Goal: Information Seeking & Learning: Learn about a topic

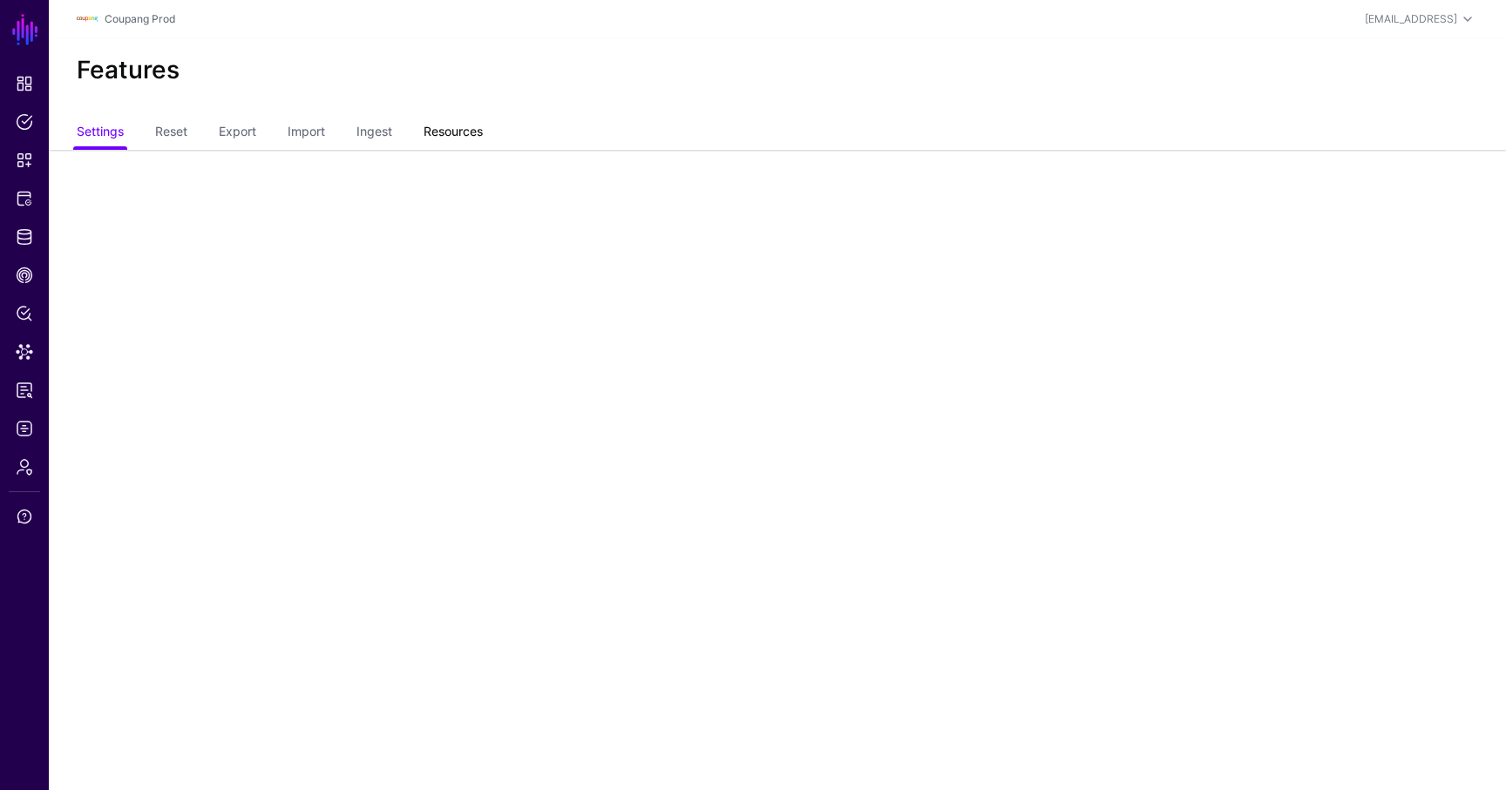
click at [444, 138] on link "Resources" at bounding box center [453, 133] width 59 height 33
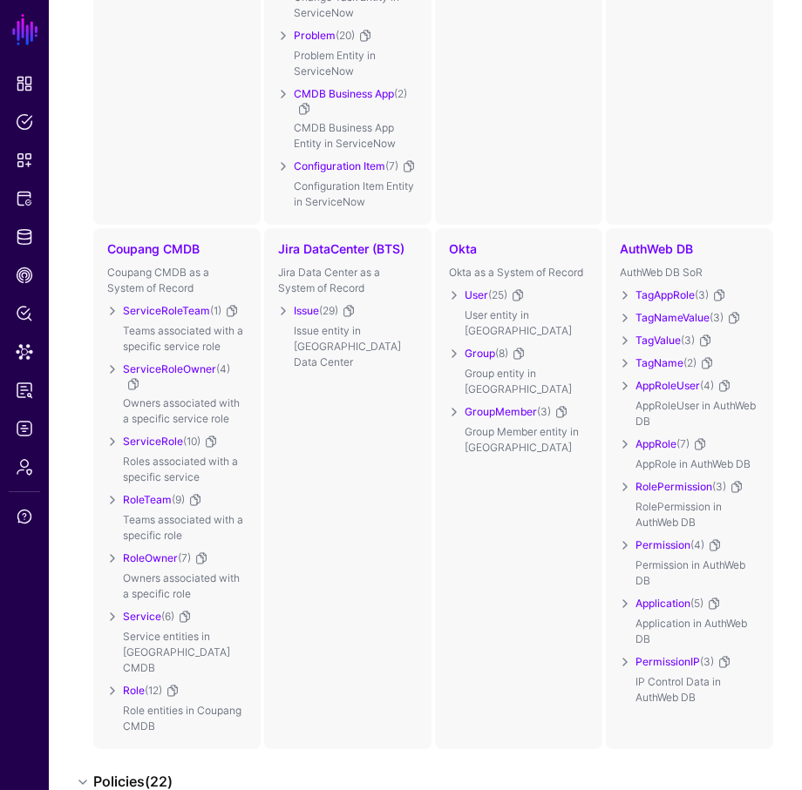
scroll to position [603, 0]
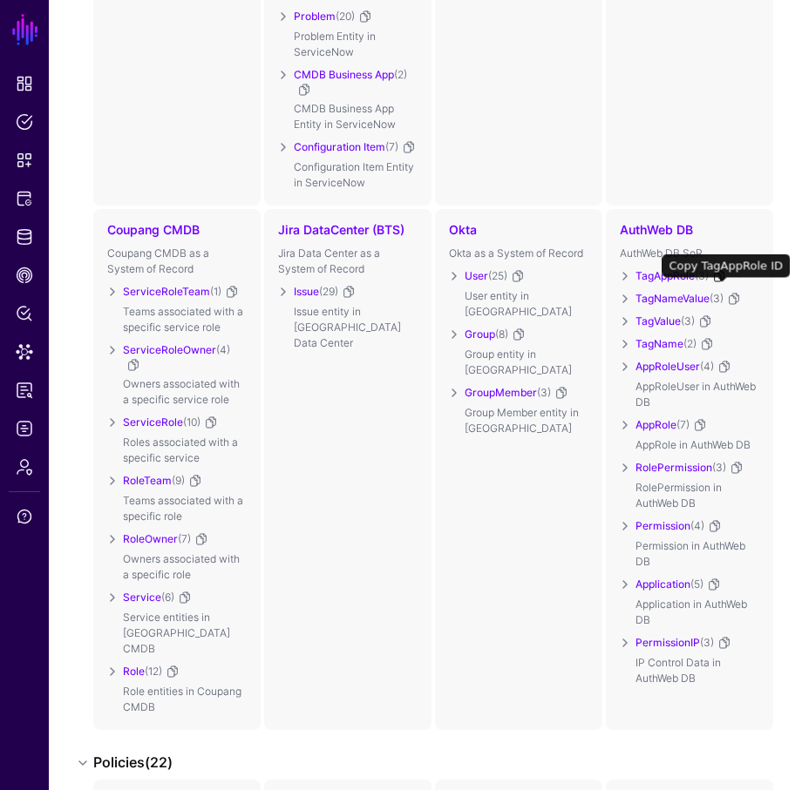
click at [718, 283] on link at bounding box center [719, 276] width 14 height 14
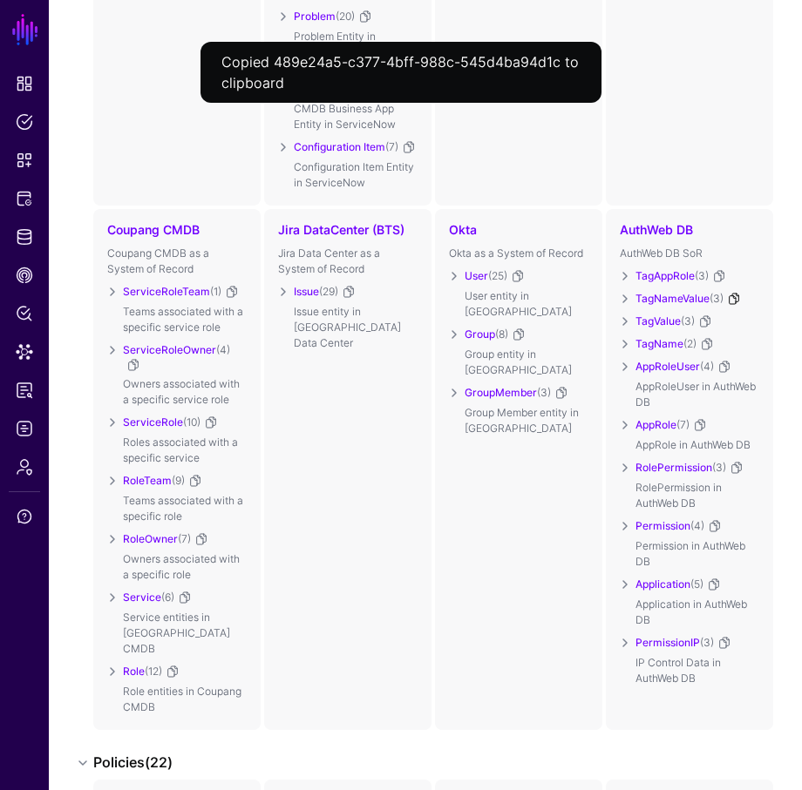
click at [734, 305] on link at bounding box center [734, 299] width 14 height 14
click at [703, 329] on link at bounding box center [705, 322] width 14 height 14
click at [711, 351] on link at bounding box center [707, 344] width 14 height 14
click at [725, 374] on link at bounding box center [724, 367] width 14 height 14
click at [703, 432] on link at bounding box center [700, 425] width 14 height 14
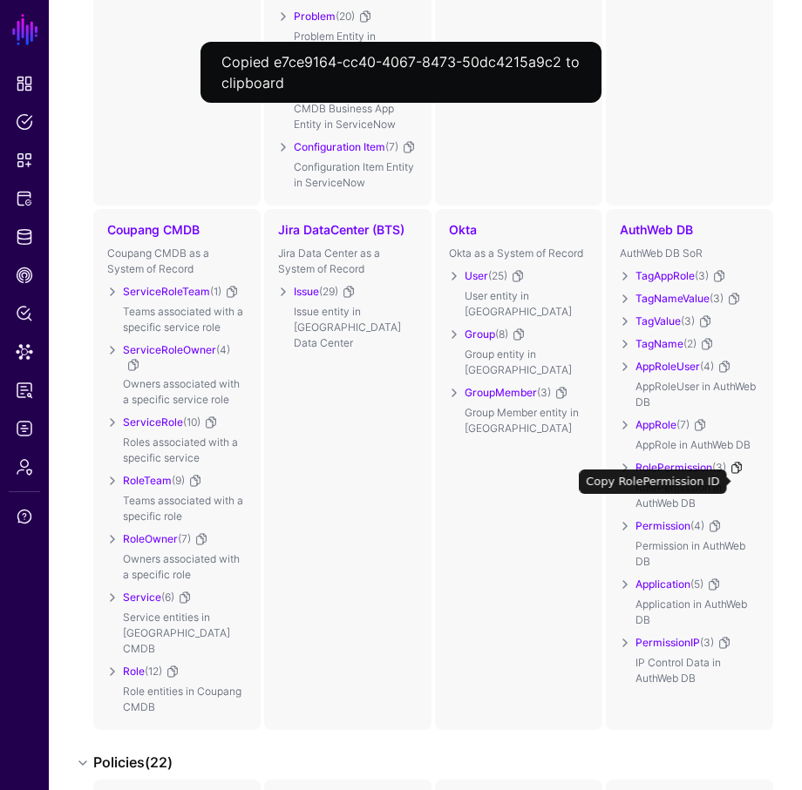
click at [737, 475] on link at bounding box center [736, 468] width 14 height 14
click at [713, 531] on div "Permission (4) Permission in AuthWeb DB" at bounding box center [697, 545] width 124 height 58
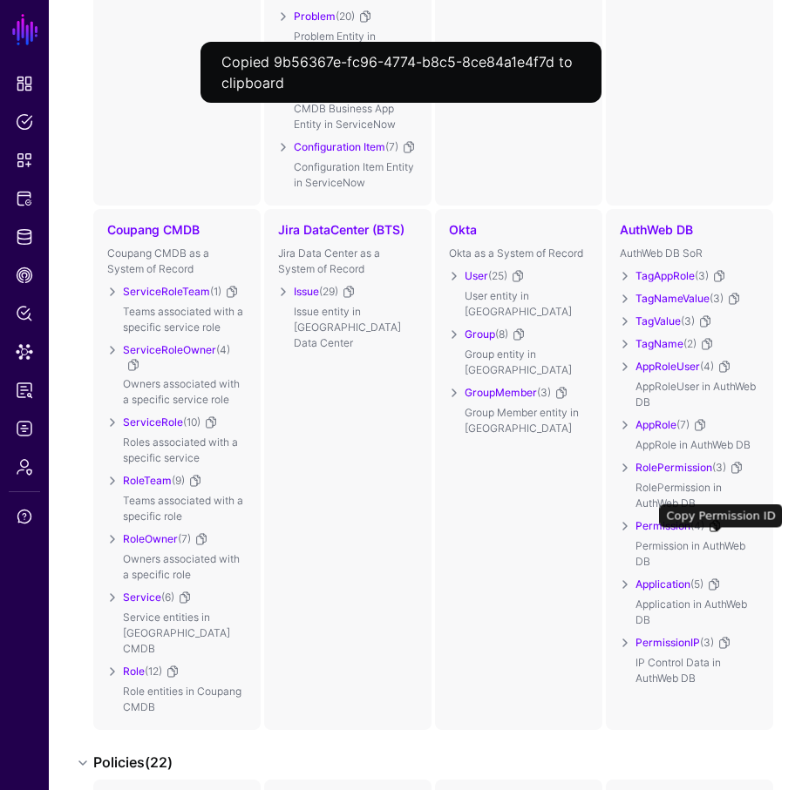
click at [714, 533] on link at bounding box center [715, 526] width 14 height 14
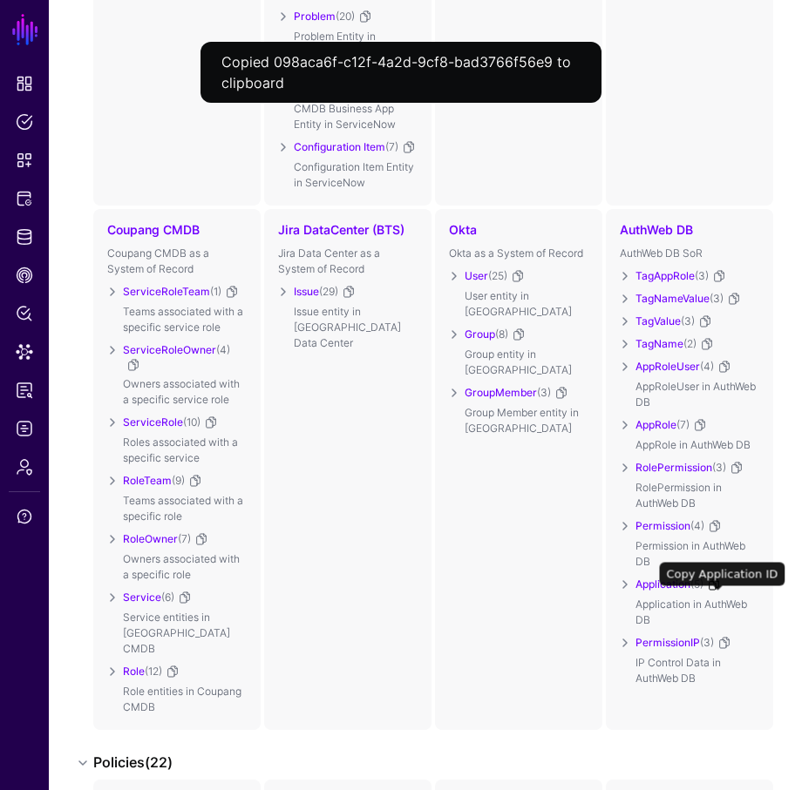
click at [719, 592] on link at bounding box center [714, 585] width 14 height 14
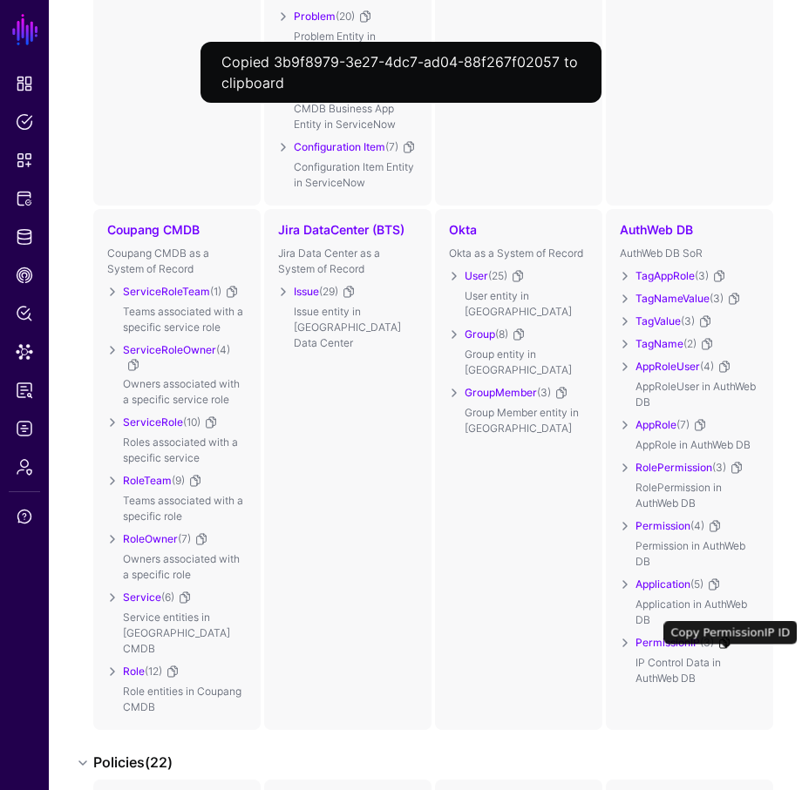
click at [727, 650] on link at bounding box center [724, 643] width 14 height 14
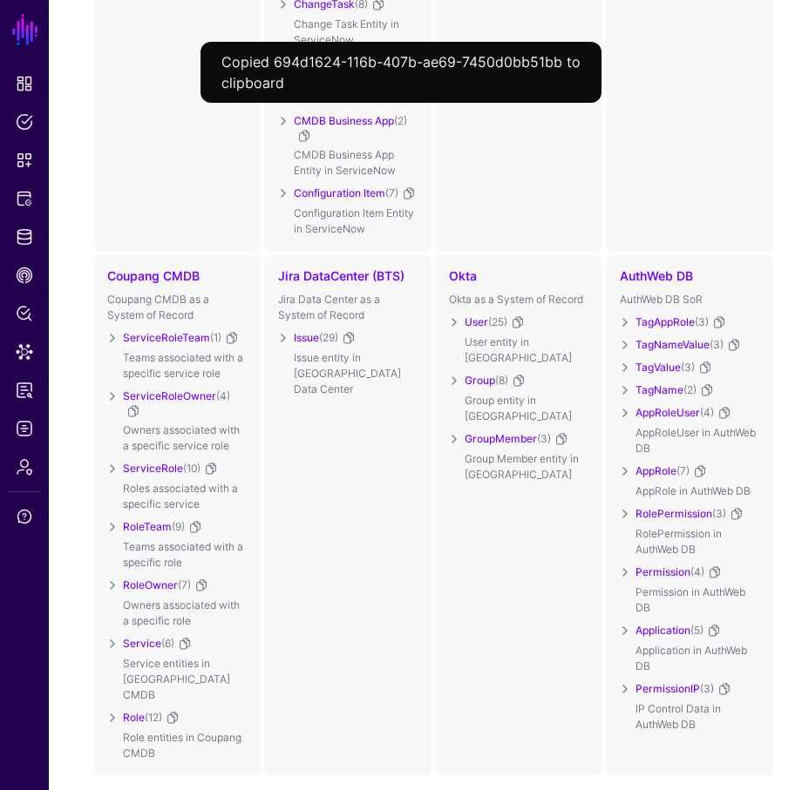
scroll to position [496, 0]
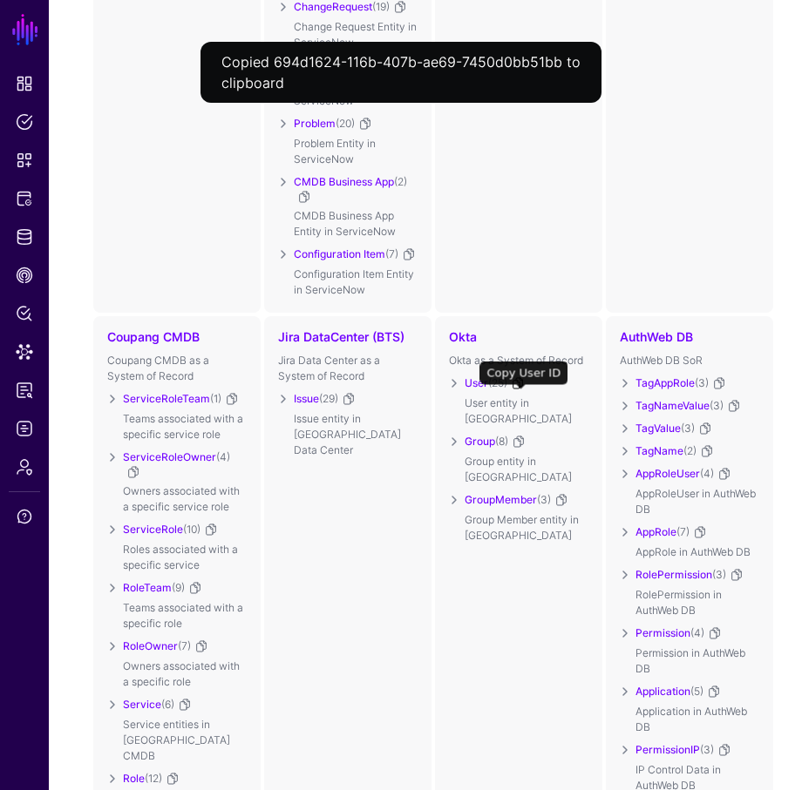
click at [520, 390] on link at bounding box center [518, 383] width 14 height 14
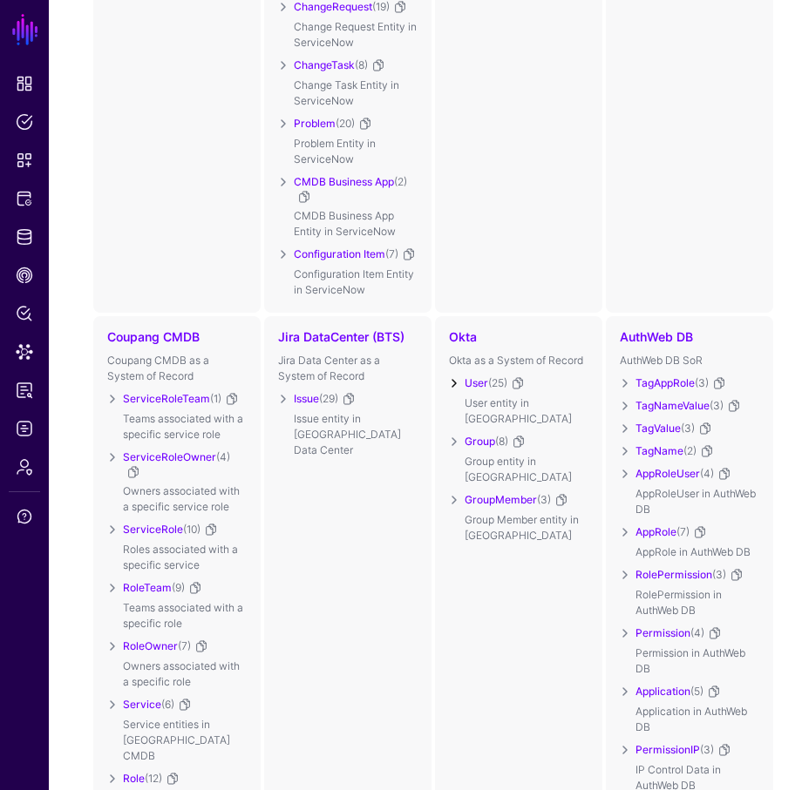
click at [461, 394] on link at bounding box center [454, 383] width 21 height 21
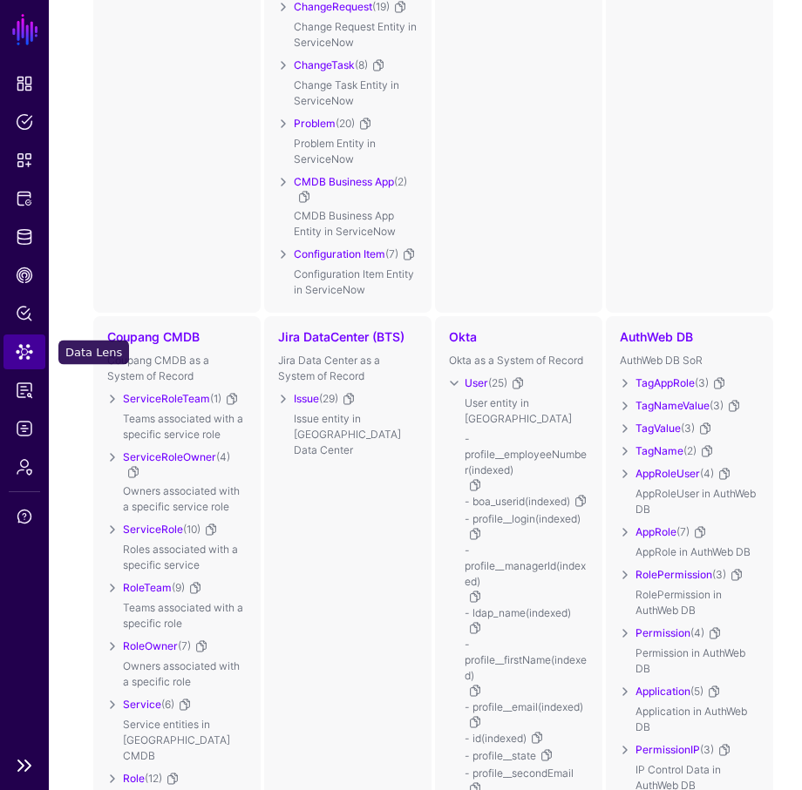
click at [30, 335] on link "Data Lens" at bounding box center [24, 352] width 42 height 35
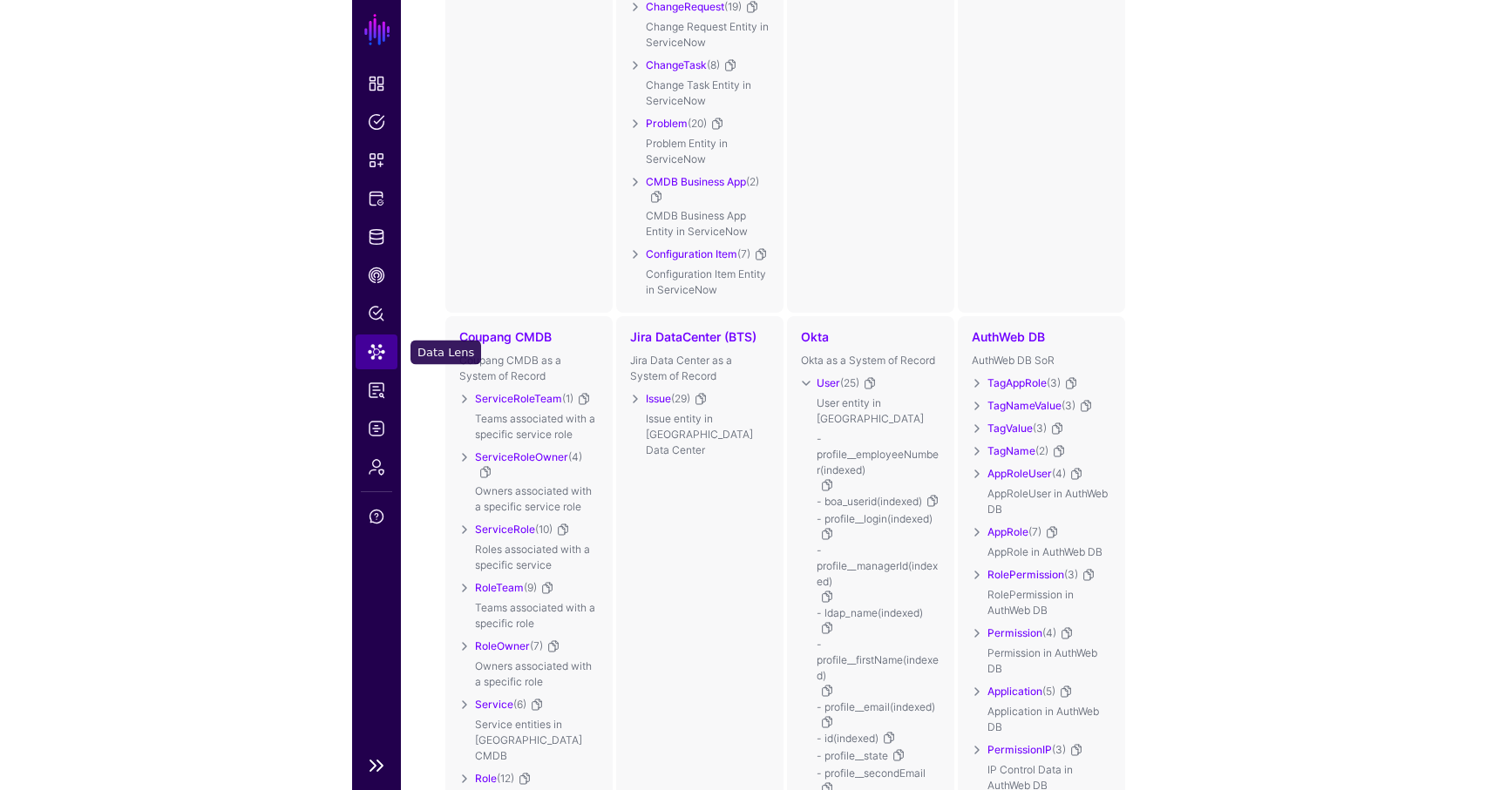
scroll to position [56, 0]
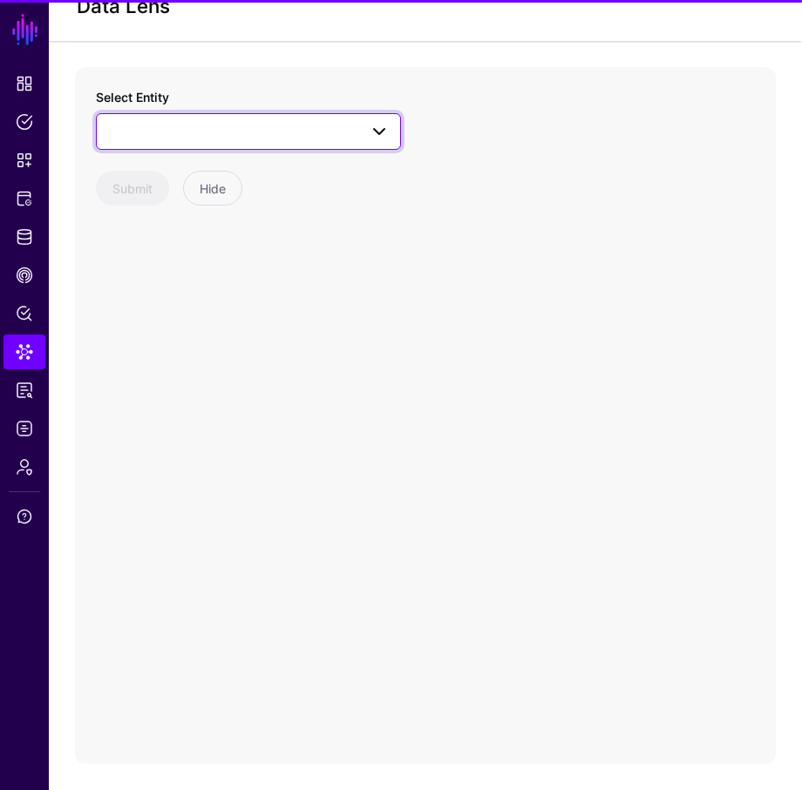
click at [332, 120] on link at bounding box center [248, 131] width 305 height 37
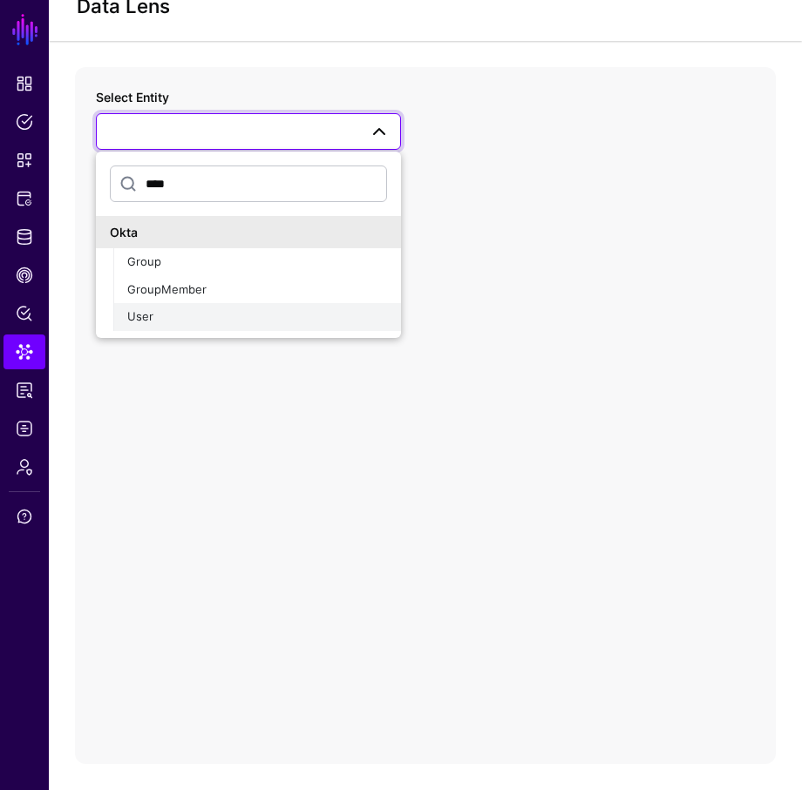
type input "****"
click at [147, 315] on span "User" at bounding box center [140, 316] width 26 height 14
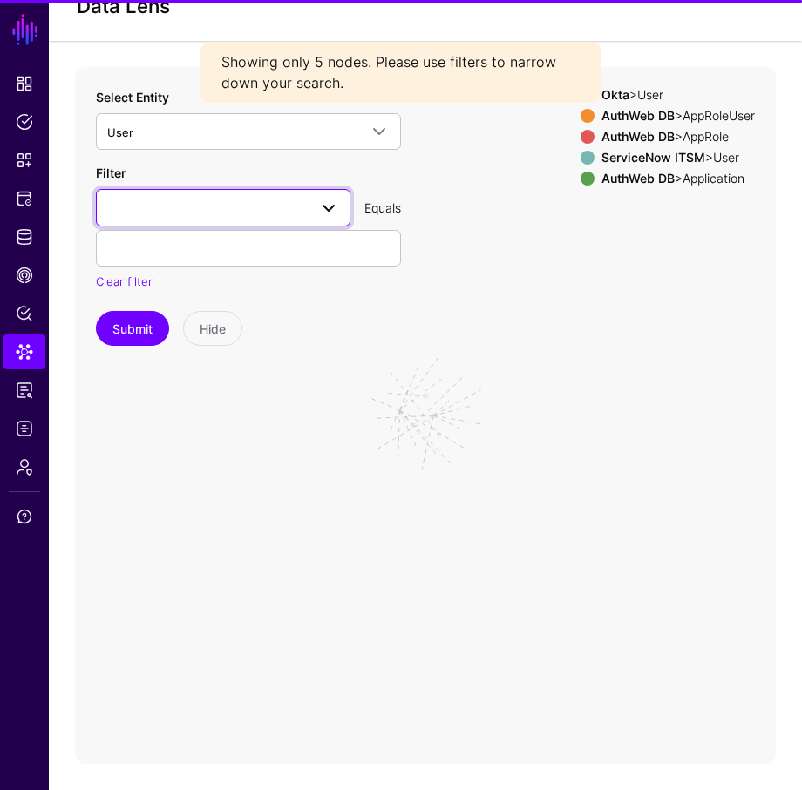
click at [176, 191] on link at bounding box center [223, 207] width 254 height 37
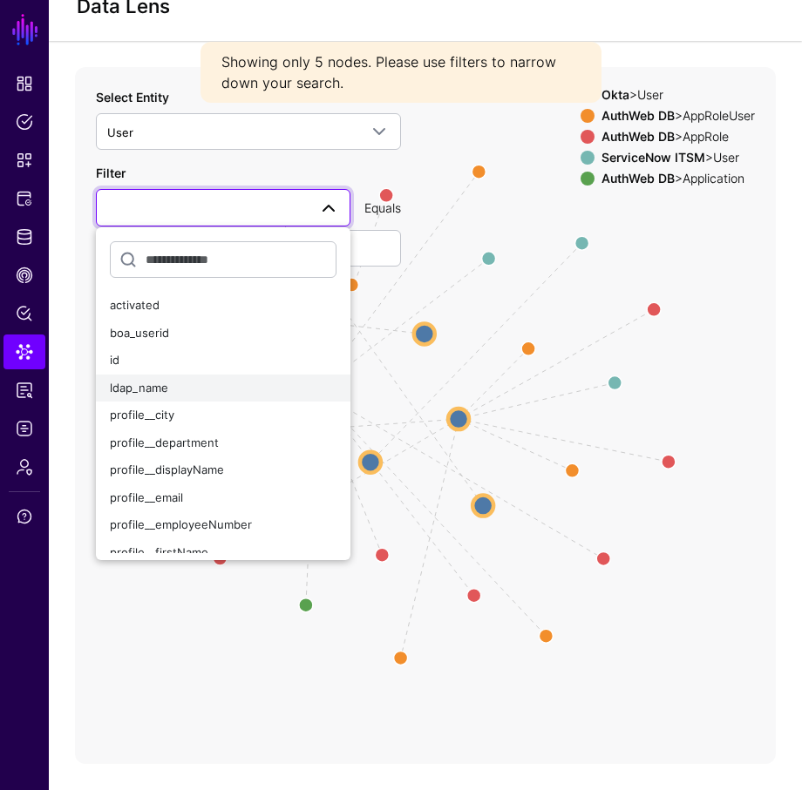
click at [180, 390] on div "ldap_name" at bounding box center [223, 388] width 227 height 17
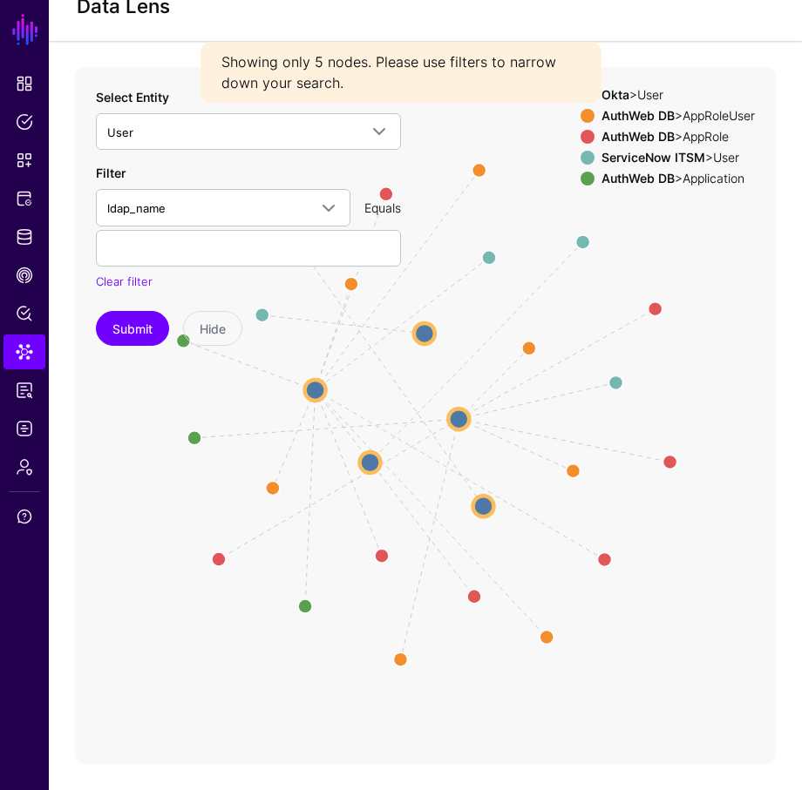
click at [163, 266] on div "Filter ldap_name activated boa_userid id ldap_name profile__city profile__depar…" at bounding box center [248, 227] width 305 height 126
click at [166, 254] on input "text" at bounding box center [248, 248] width 305 height 37
type input "******"
click at [96, 311] on button "Submit" at bounding box center [132, 328] width 73 height 35
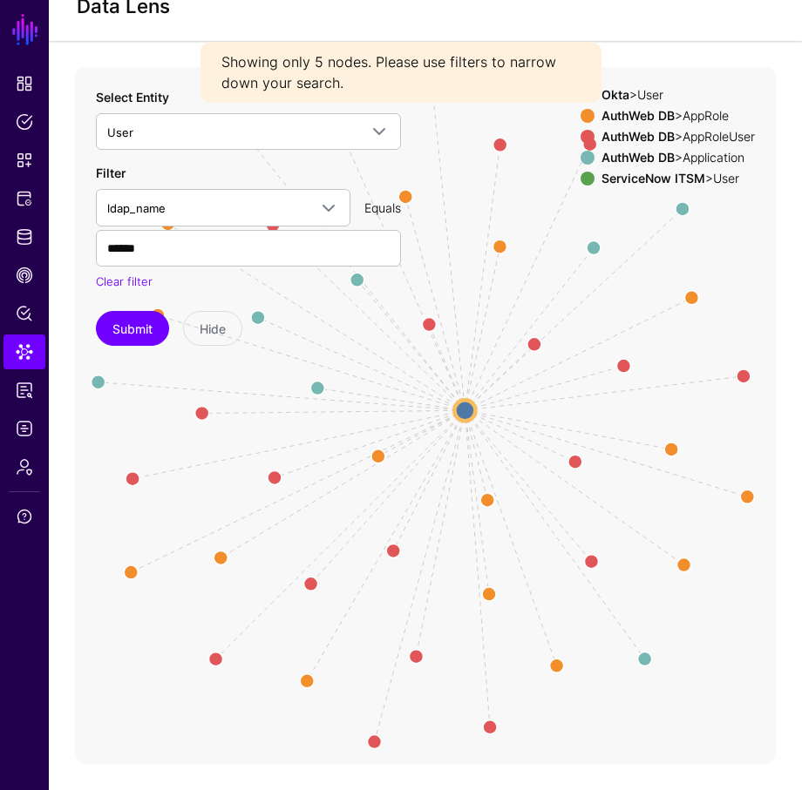
click at [476, 398] on icon "same_as AssignedApplication AssignedApplication AssignedApplication AssignedApp…" at bounding box center [425, 415] width 701 height 697
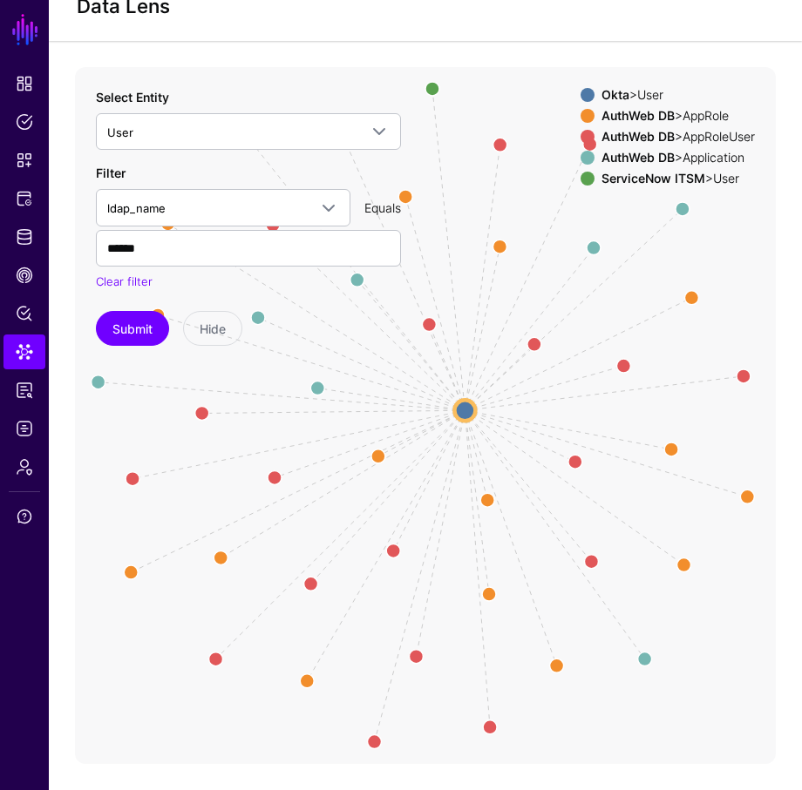
click at [475, 401] on icon "same_as AssignedApplication AssignedApplication AssignedApplication AssignedApp…" at bounding box center [425, 415] width 701 height 697
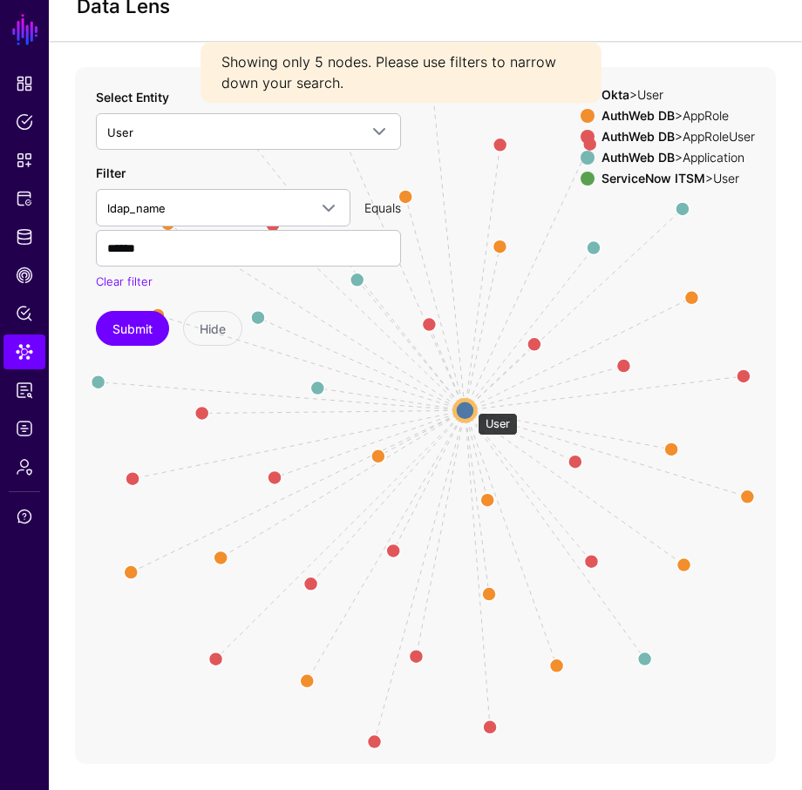
click at [468, 406] on circle at bounding box center [464, 411] width 21 height 21
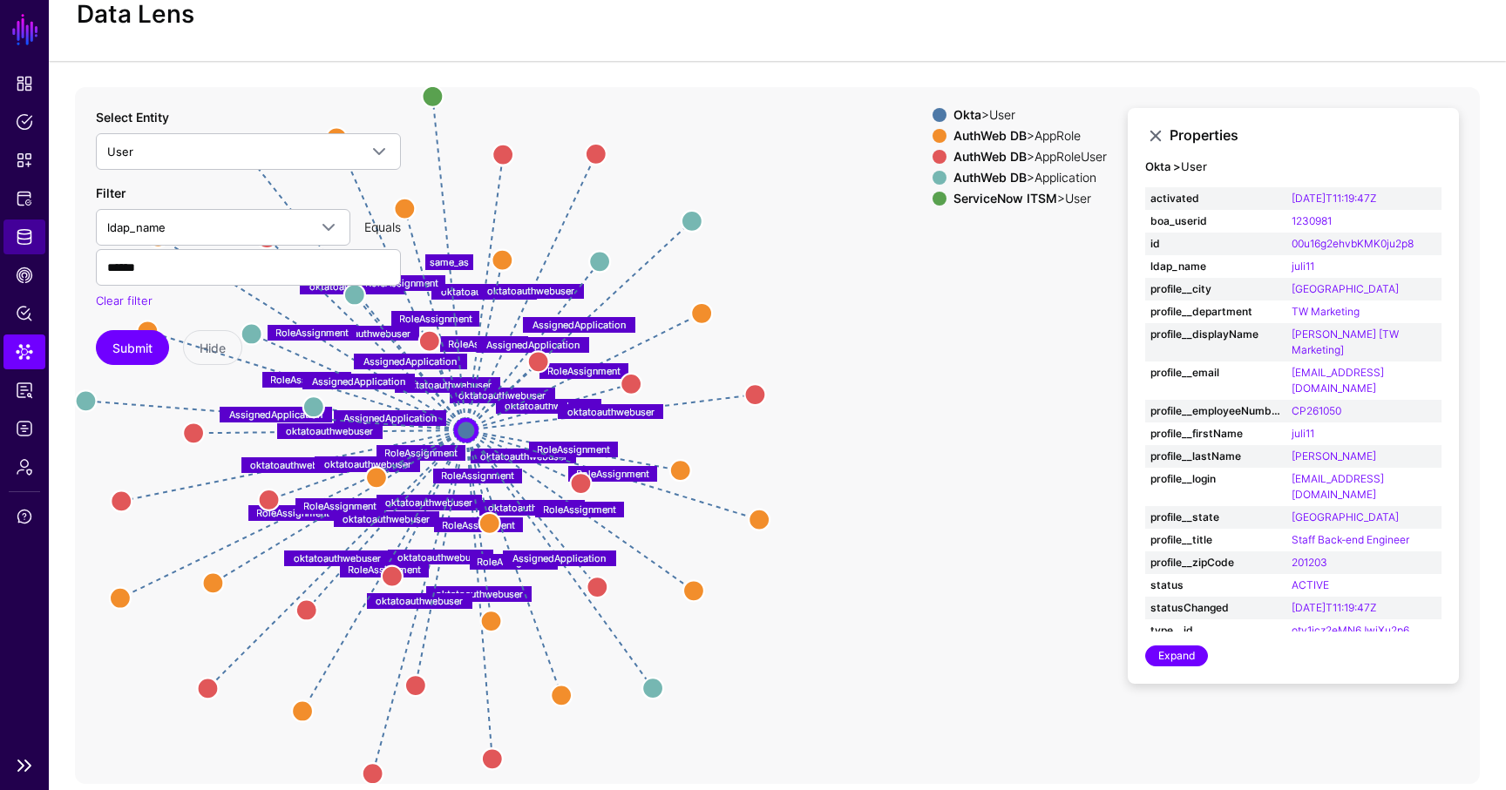
click at [33, 242] on link "Identity Data Fabric" at bounding box center [24, 237] width 42 height 35
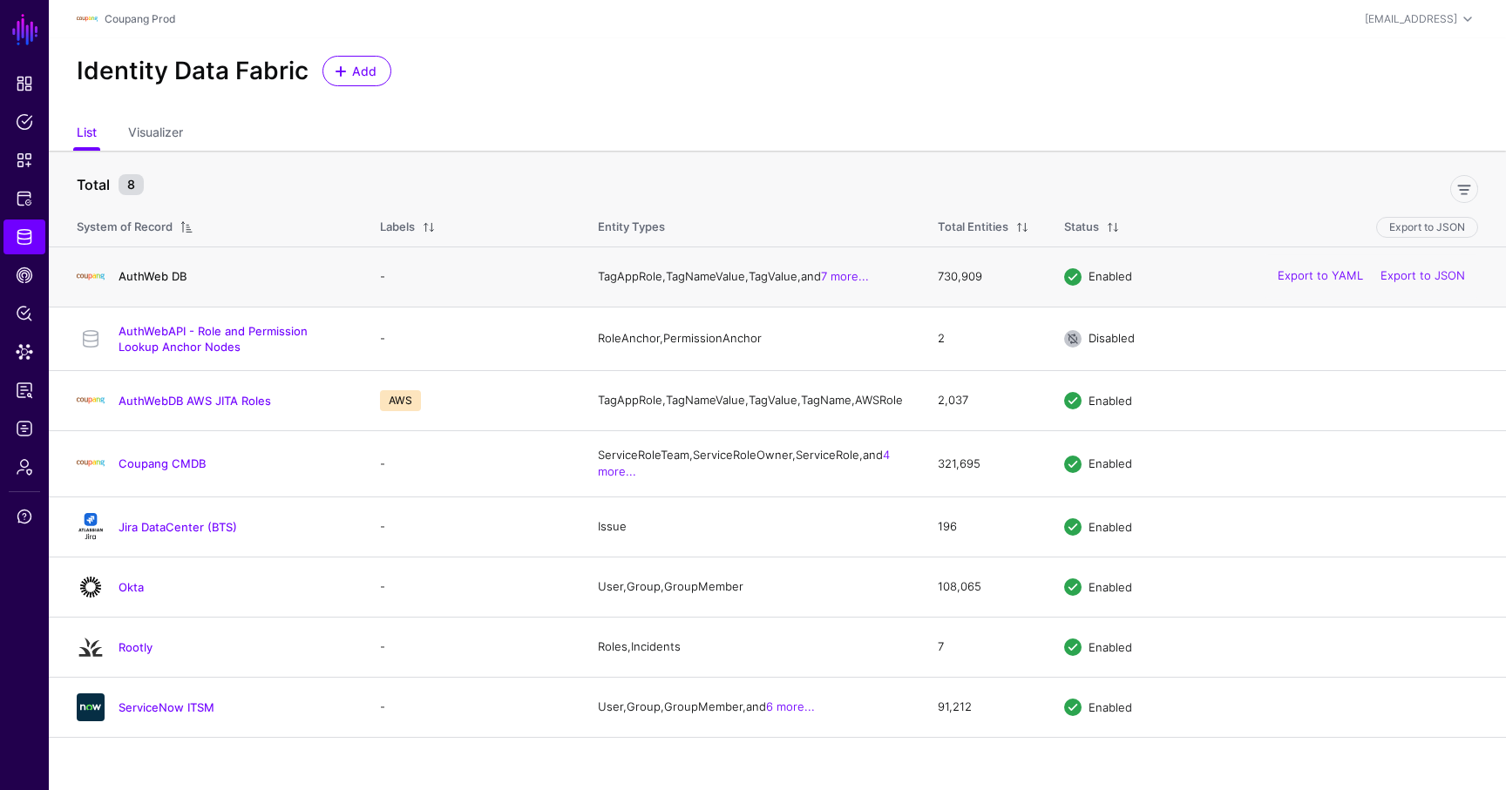
click at [152, 279] on link "AuthWeb DB" at bounding box center [153, 276] width 68 height 14
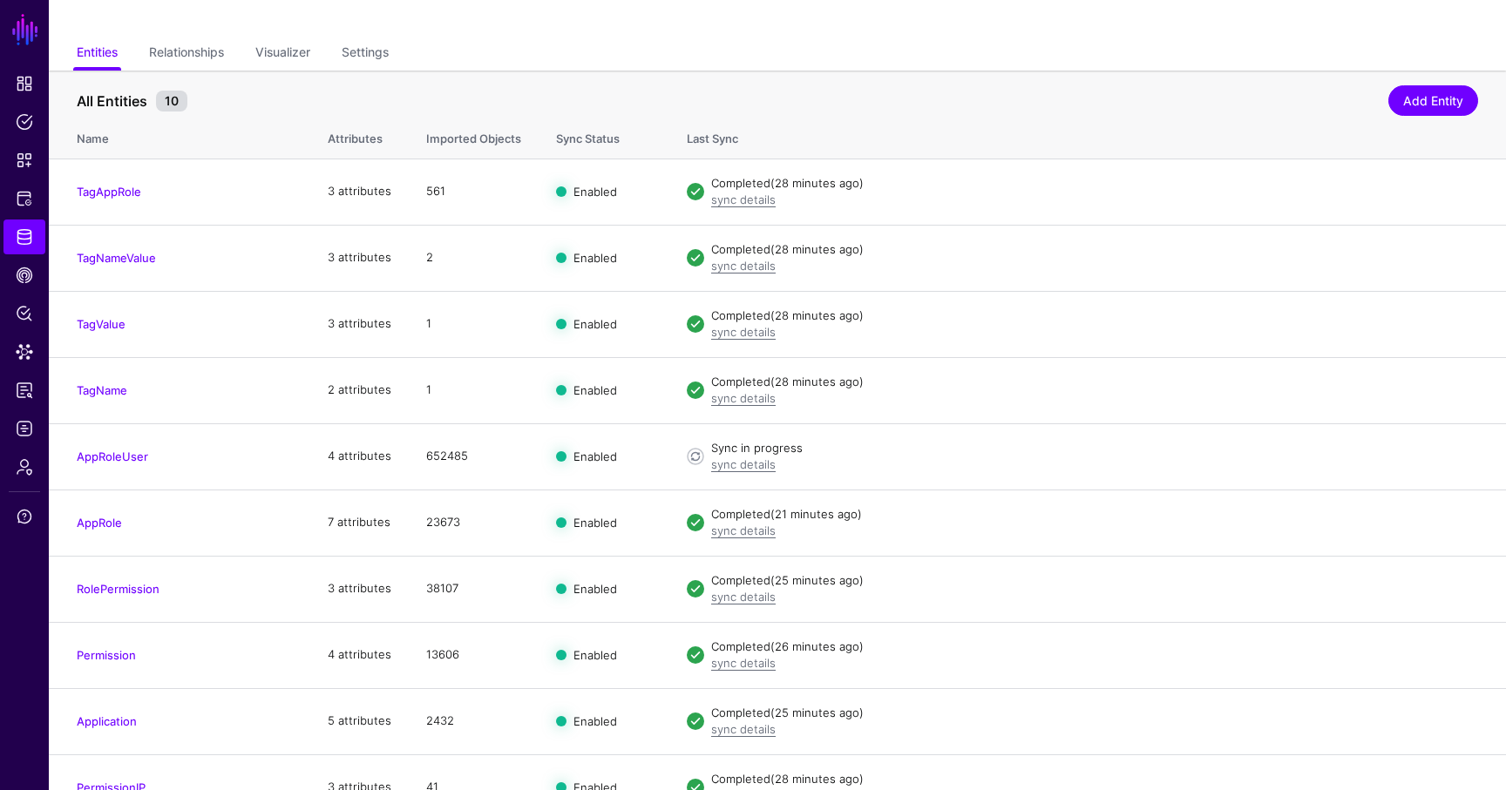
scroll to position [136, 0]
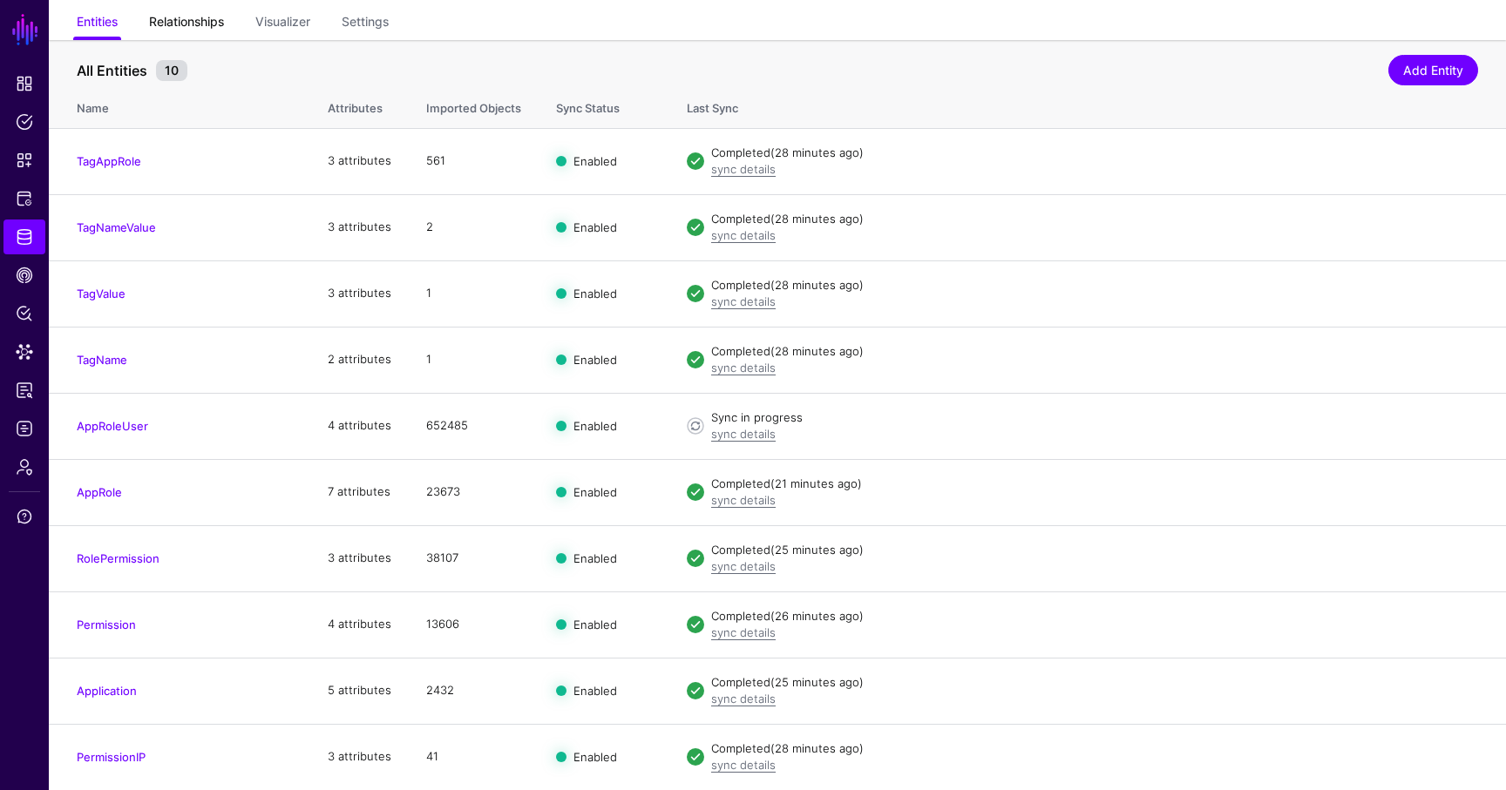
click at [200, 31] on link "Relationships" at bounding box center [186, 23] width 75 height 33
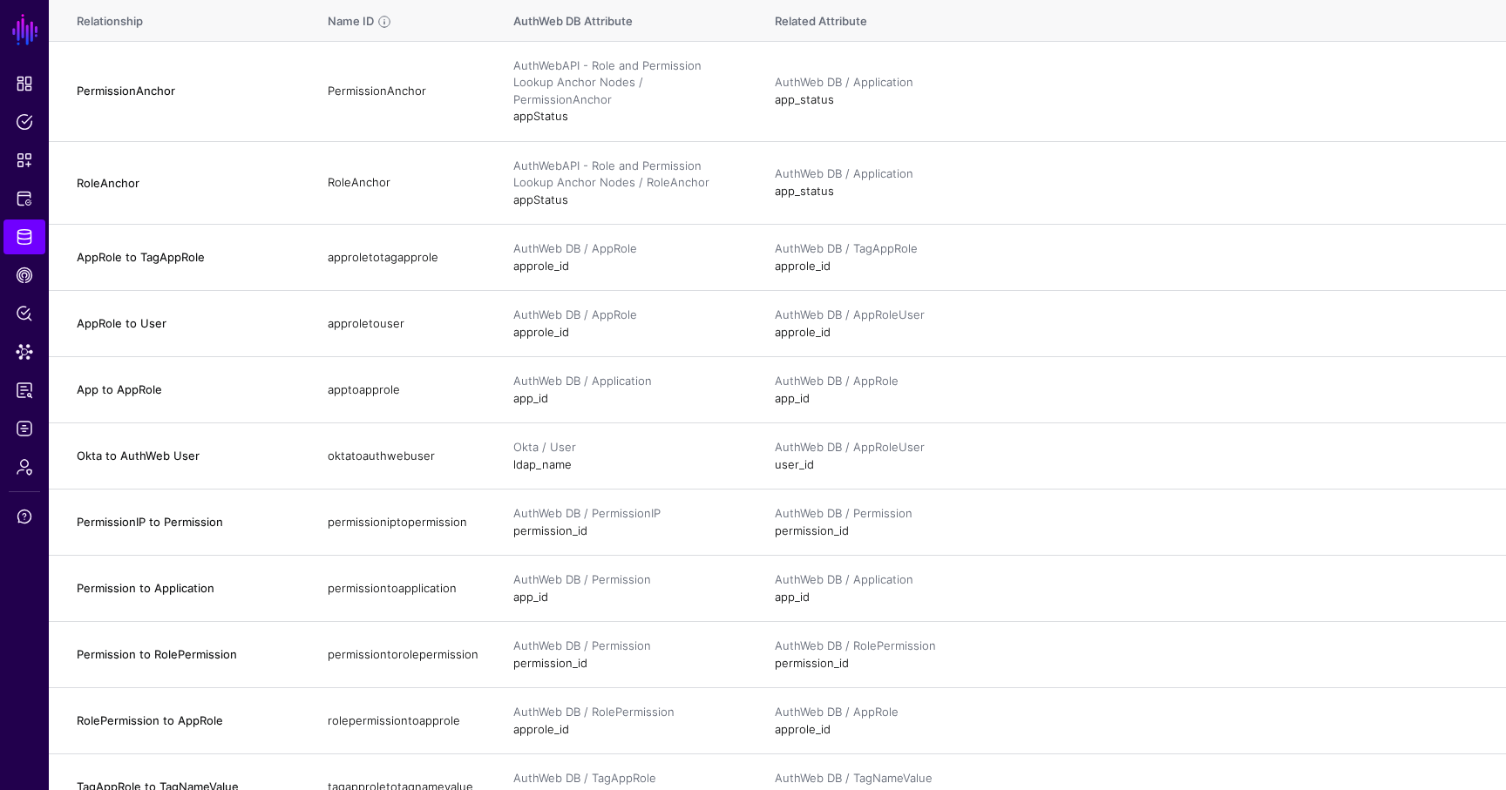
scroll to position [225, 0]
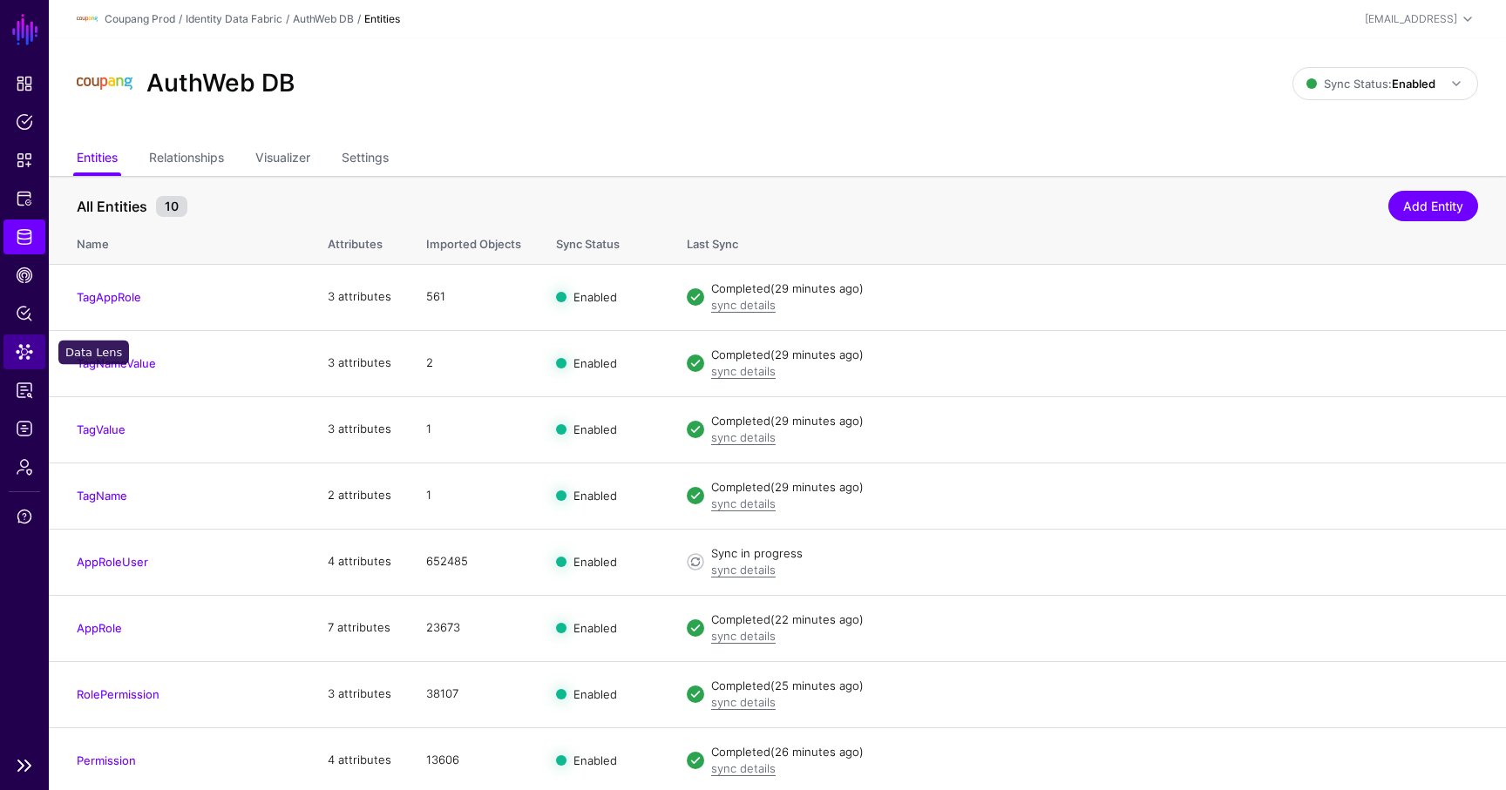
click at [26, 353] on span "Data Lens" at bounding box center [24, 351] width 17 height 17
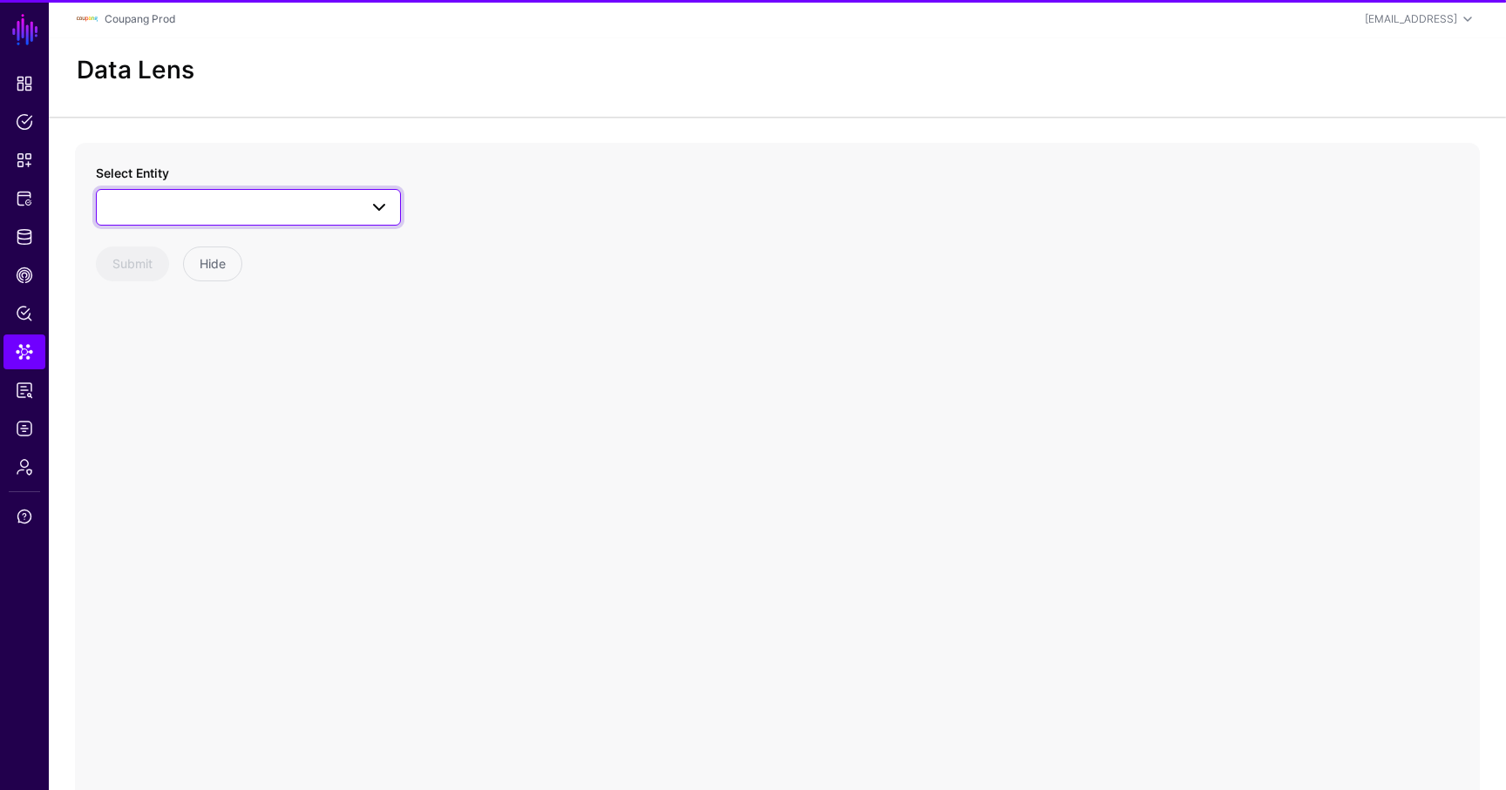
click at [188, 200] on span at bounding box center [248, 207] width 282 height 21
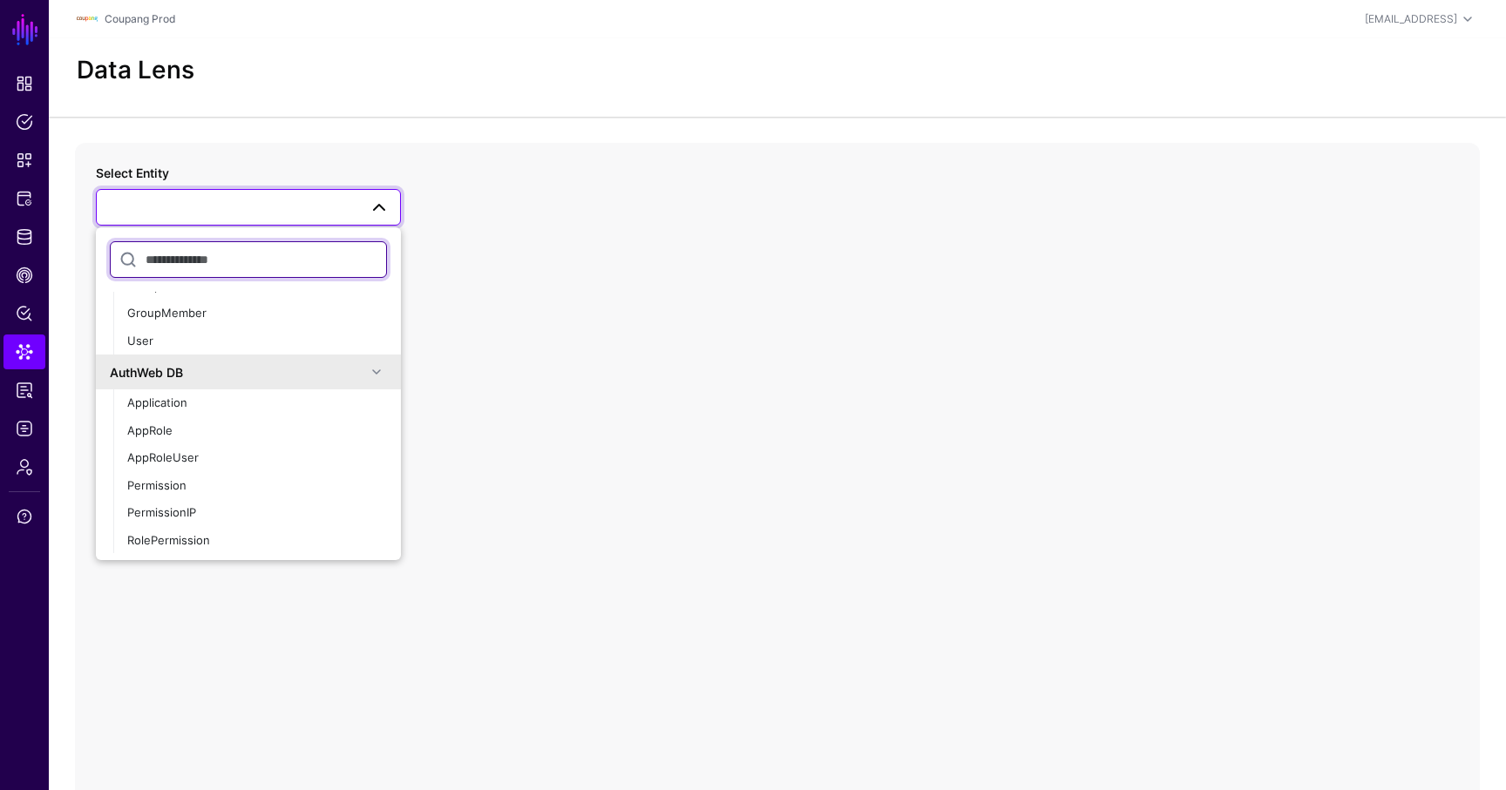
scroll to position [975, 0]
click at [202, 456] on div "AppRoleUser" at bounding box center [257, 459] width 260 height 17
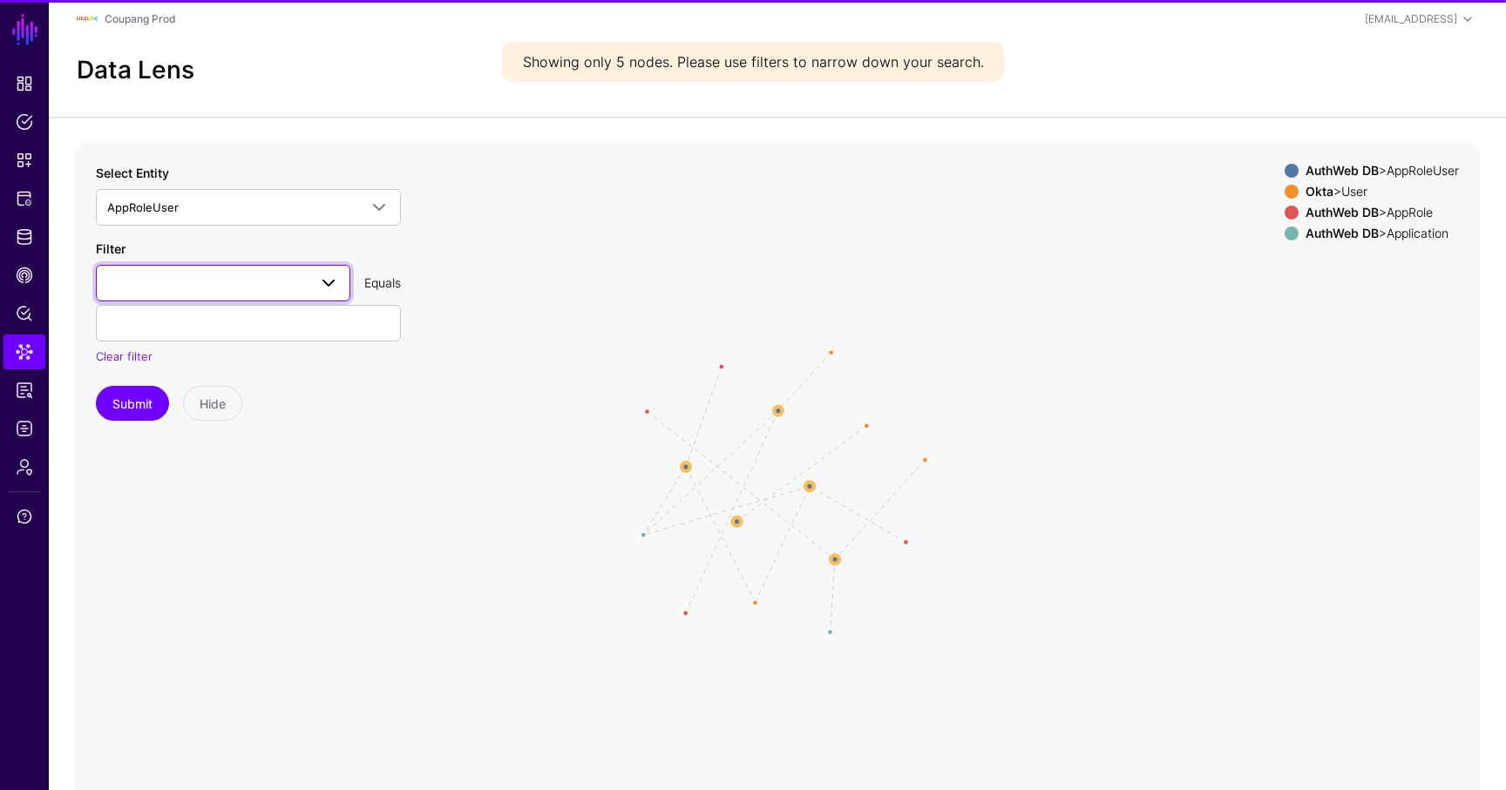
click at [261, 273] on span at bounding box center [223, 283] width 232 height 21
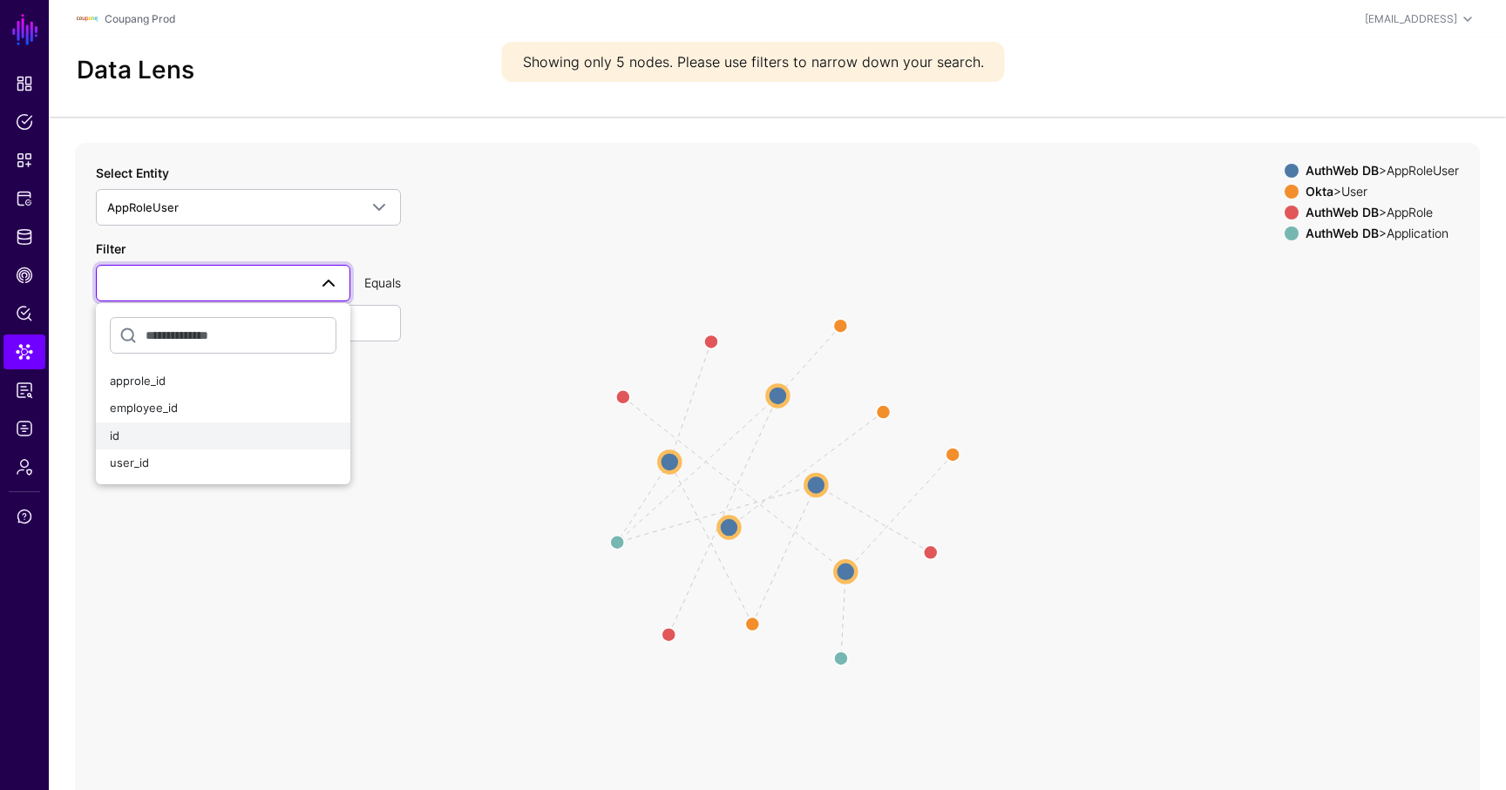
click at [215, 428] on div "id" at bounding box center [223, 436] width 227 height 17
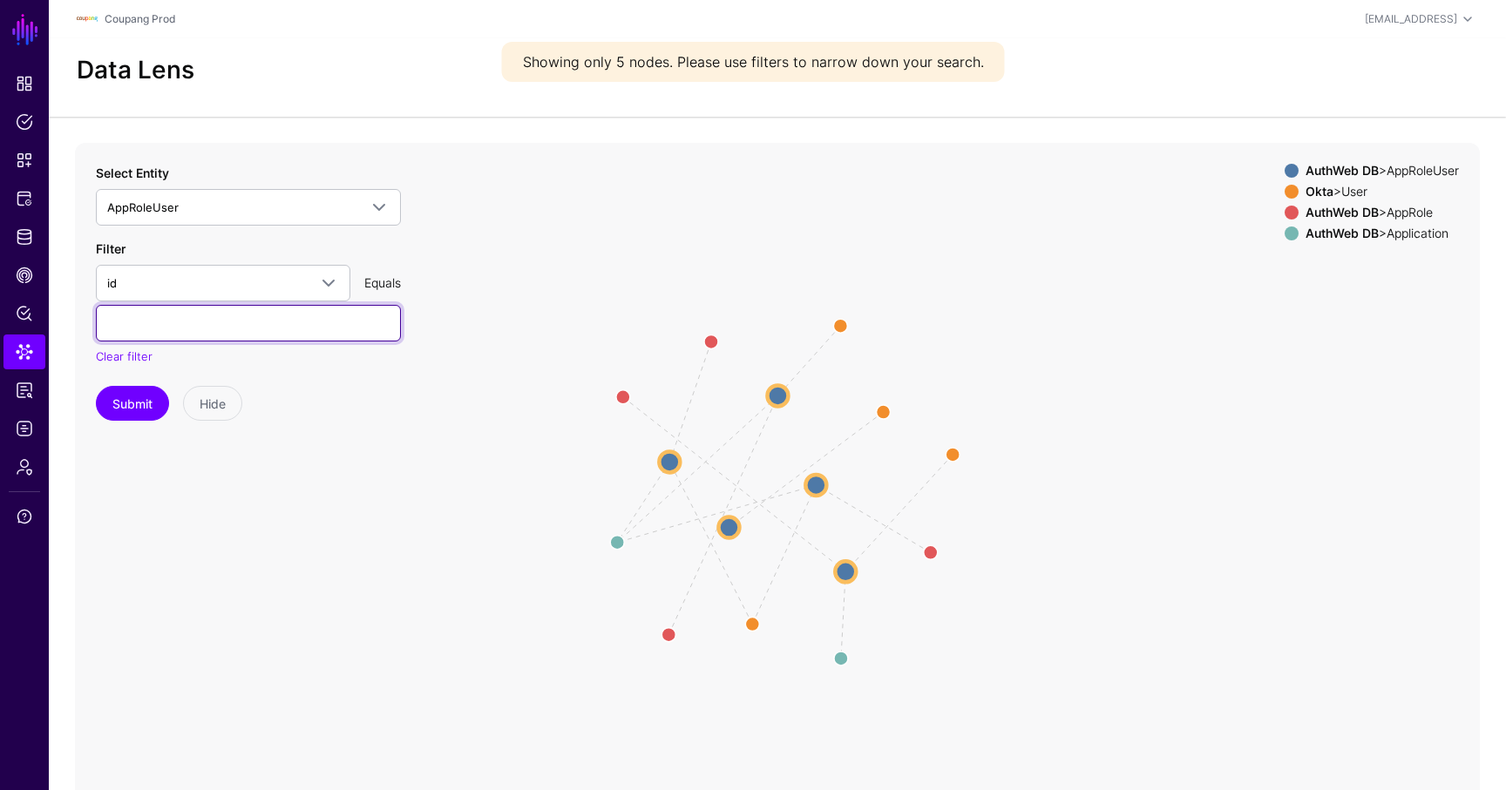
click at [181, 321] on input "text" at bounding box center [248, 323] width 305 height 37
type input "******"
click at [96, 386] on button "Submit" at bounding box center [132, 403] width 73 height 35
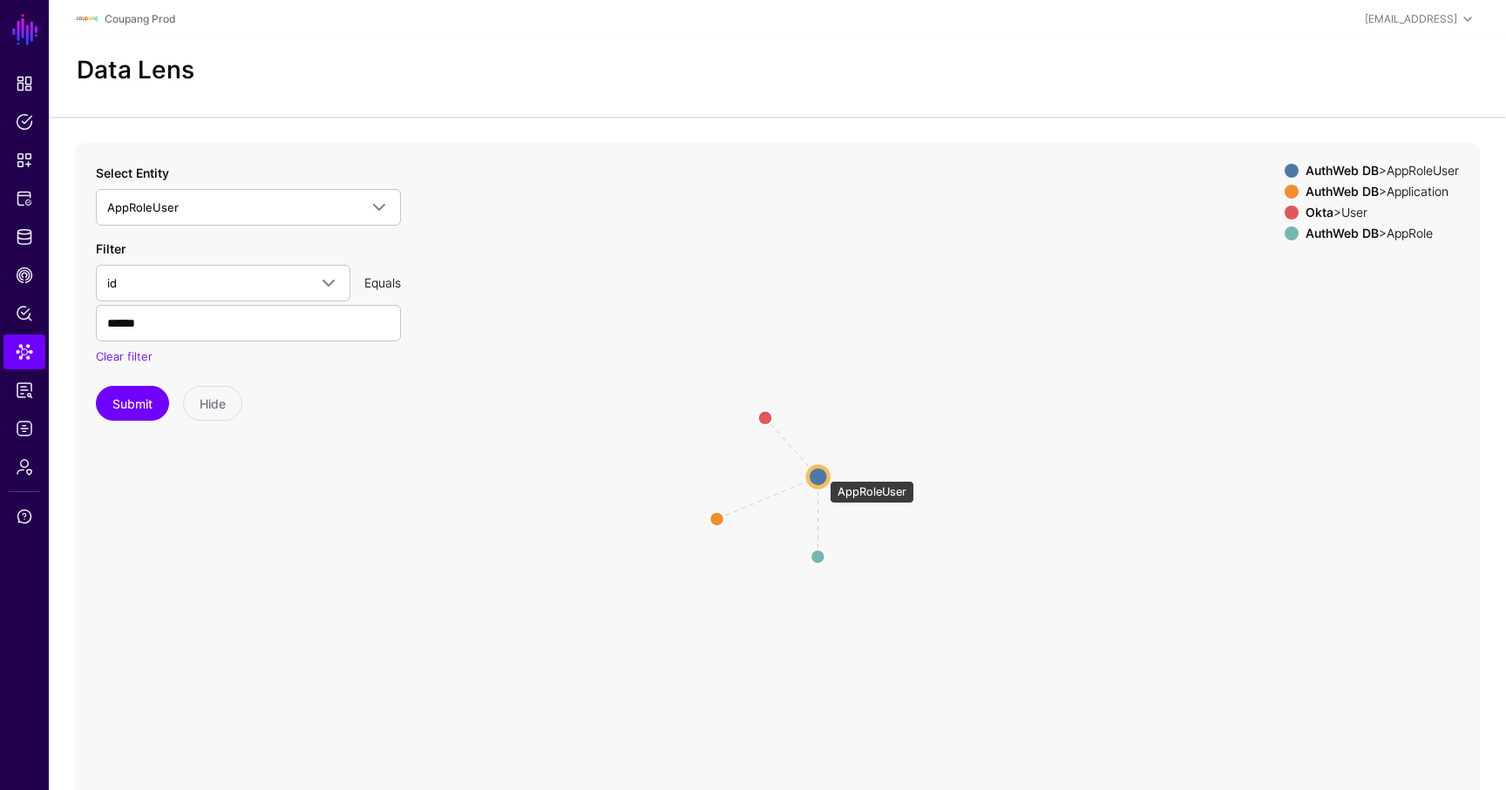
click at [801, 472] on circle at bounding box center [818, 476] width 21 height 21
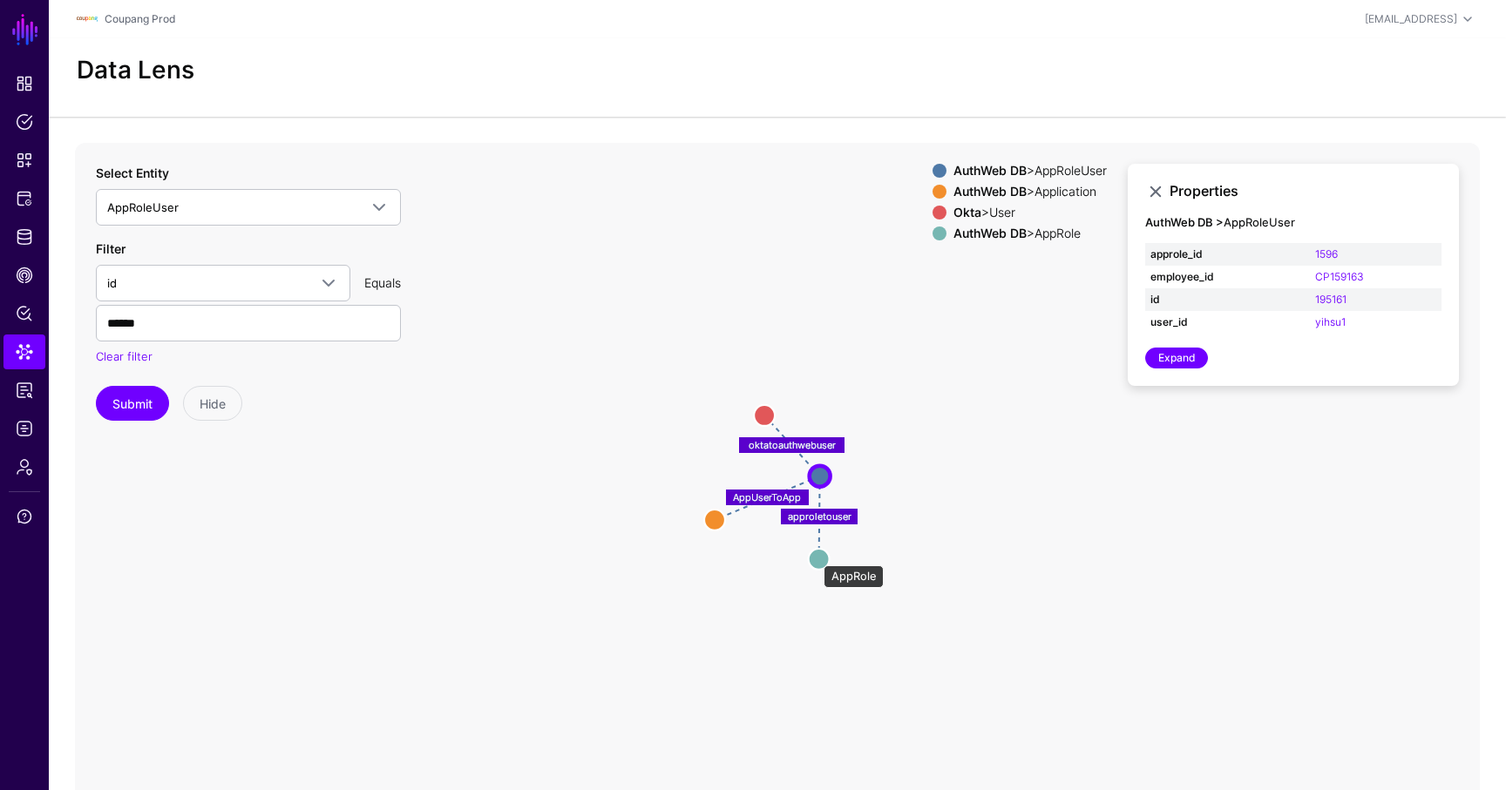
click at [801, 557] on circle at bounding box center [819, 558] width 21 height 21
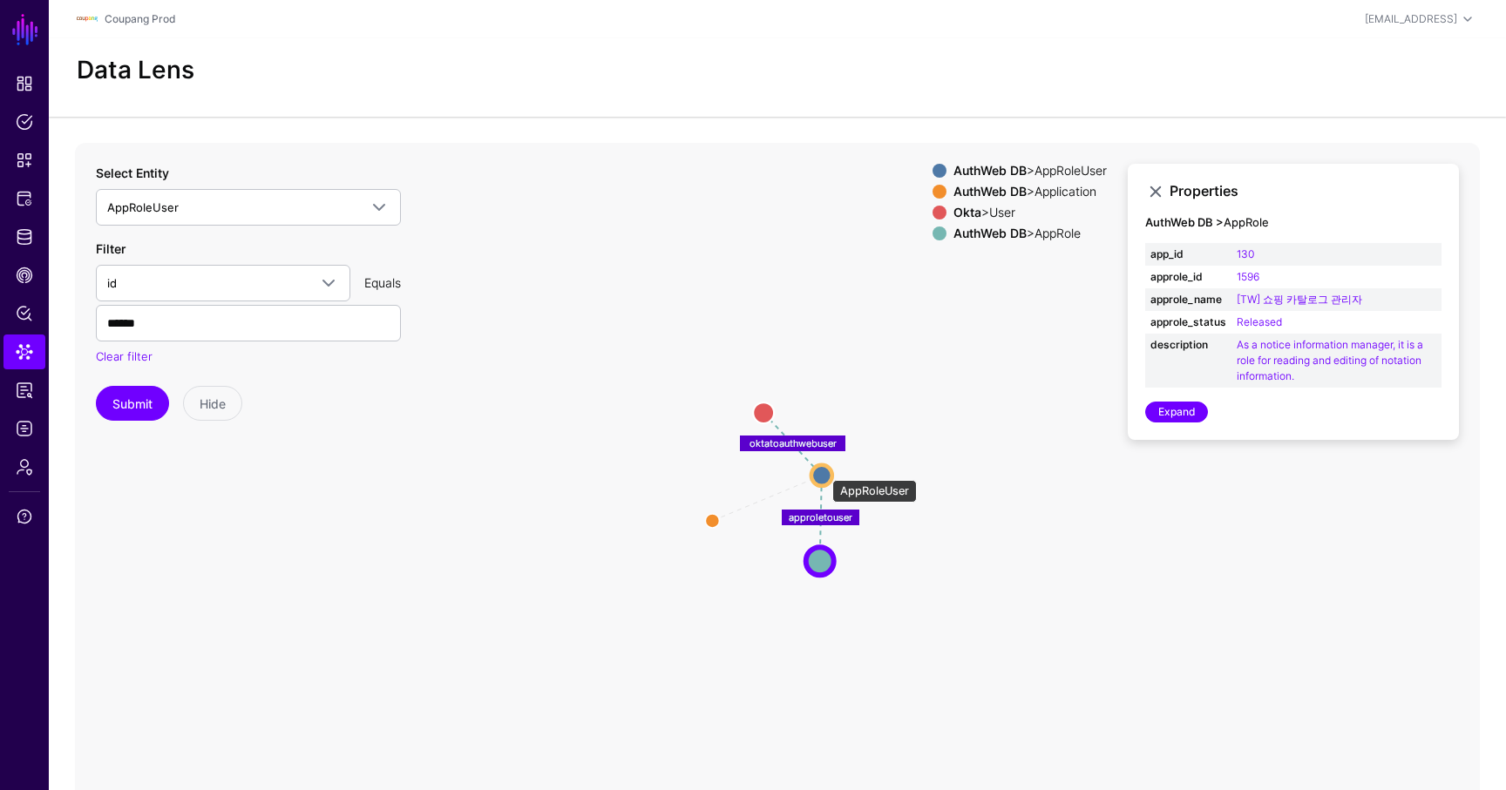
click at [801, 471] on circle at bounding box center [821, 474] width 21 height 21
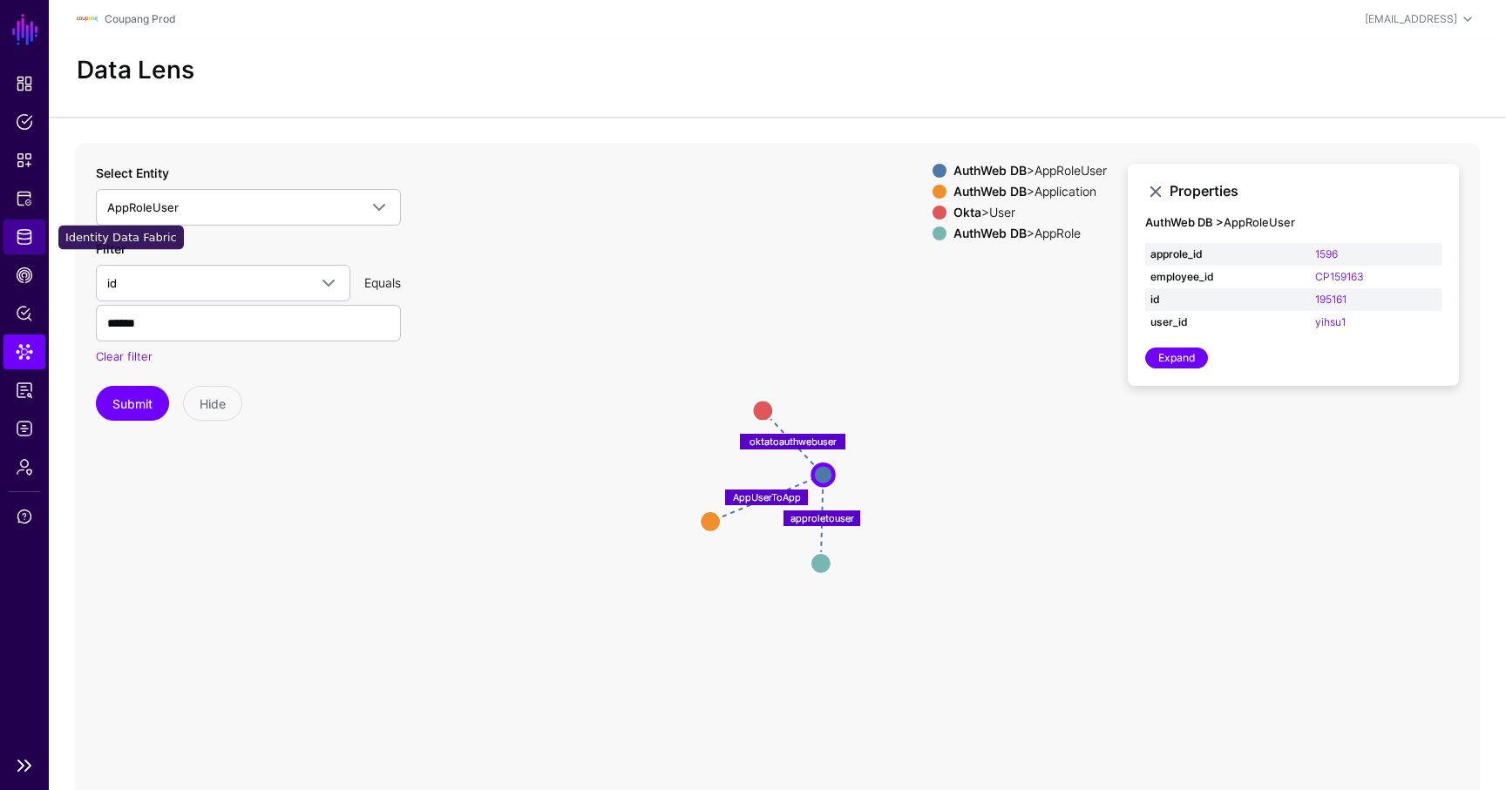
click at [29, 237] on span "Identity Data Fabric" at bounding box center [24, 236] width 17 height 17
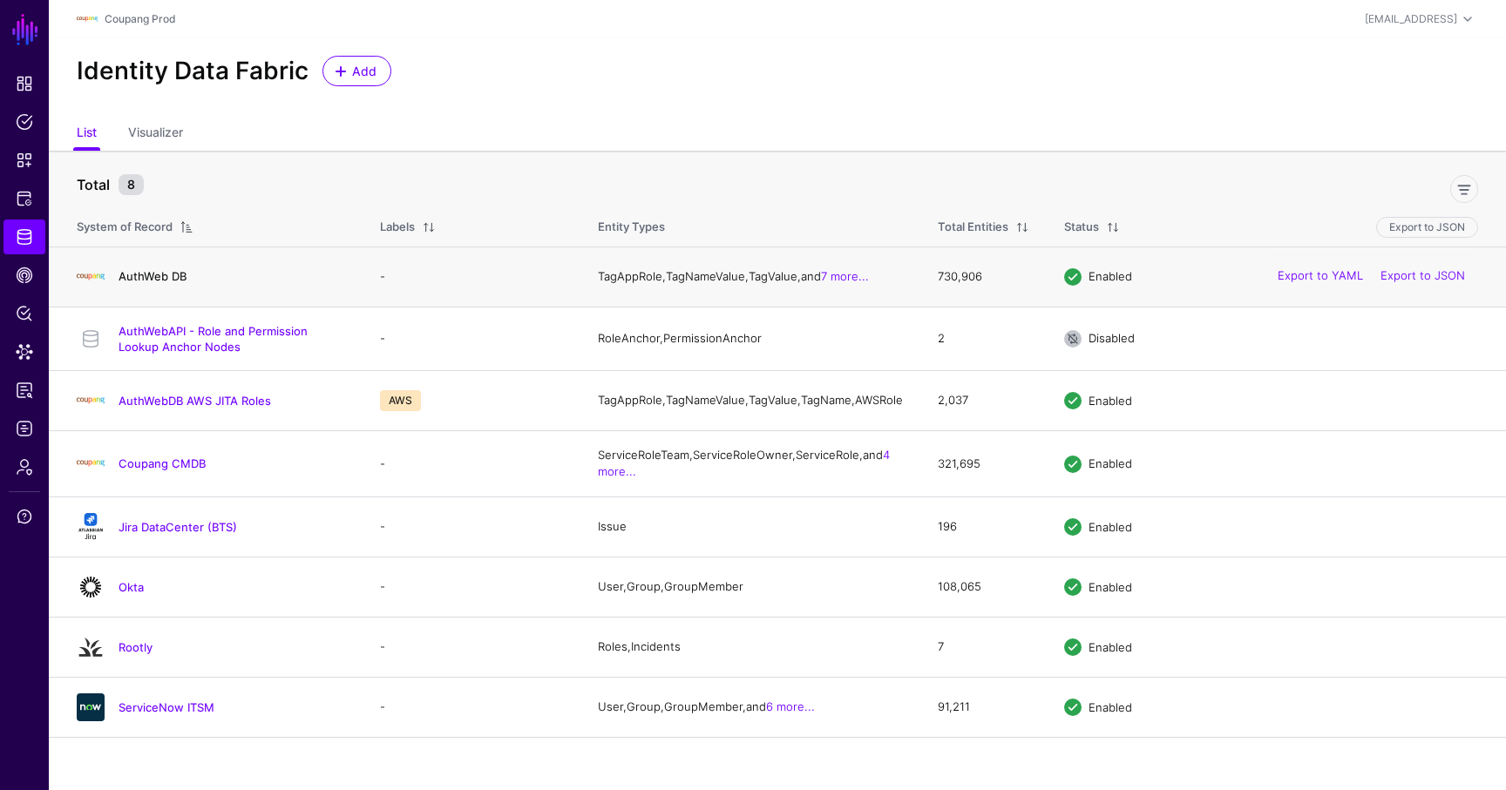
click at [152, 280] on link "AuthWeb DB" at bounding box center [153, 276] width 68 height 14
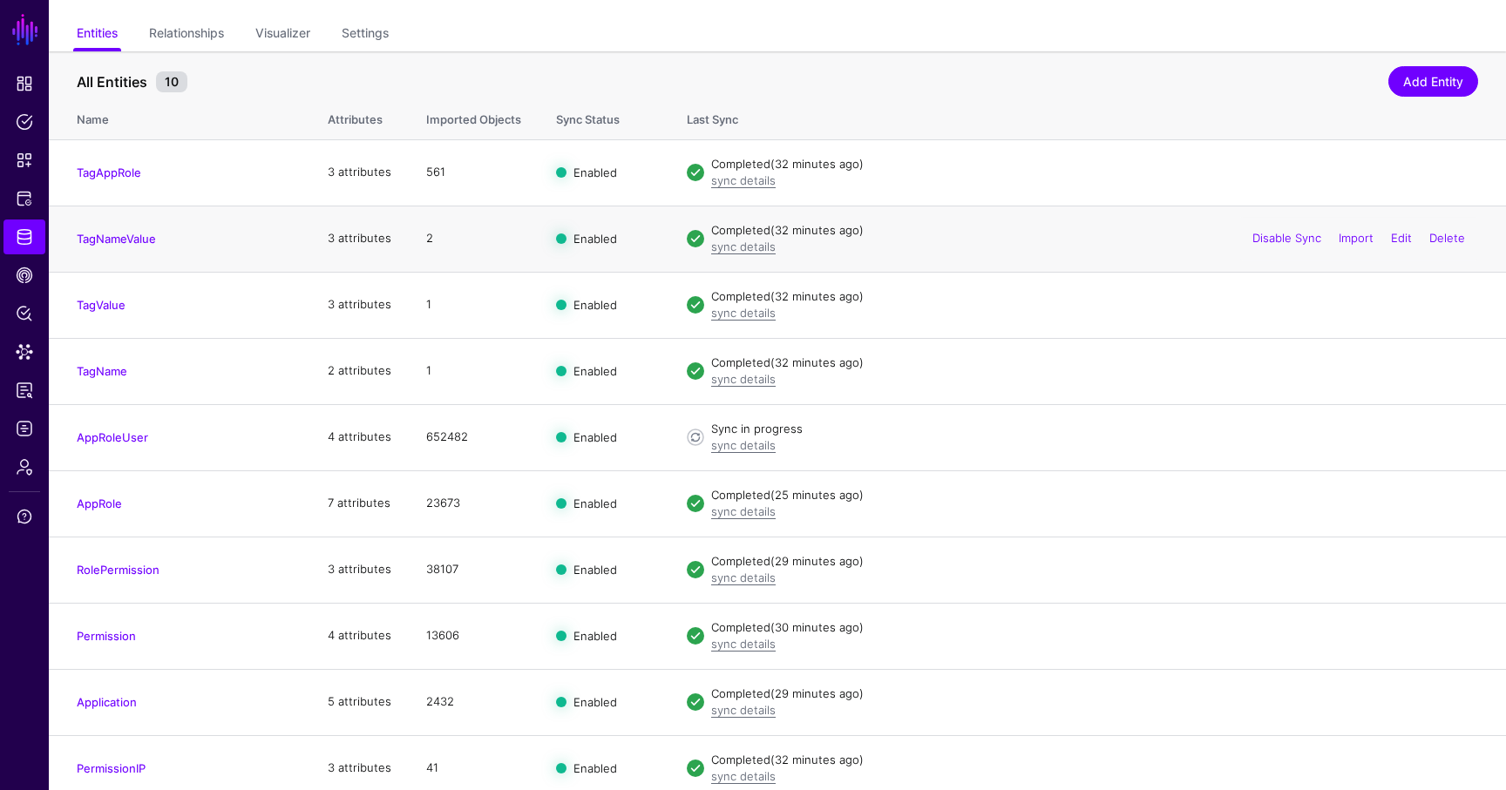
scroll to position [136, 0]
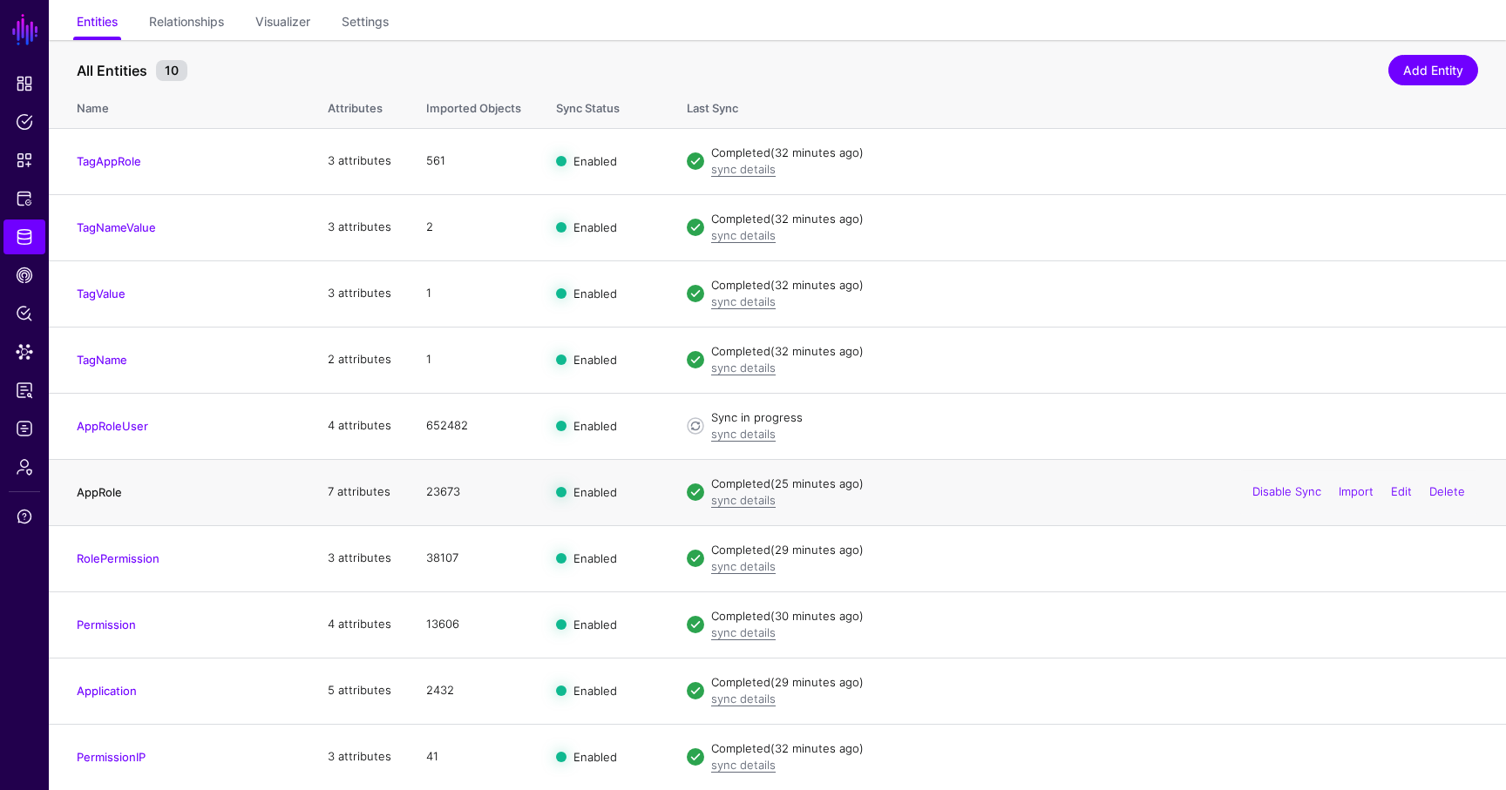
click at [103, 490] on link "AppRole" at bounding box center [99, 492] width 45 height 14
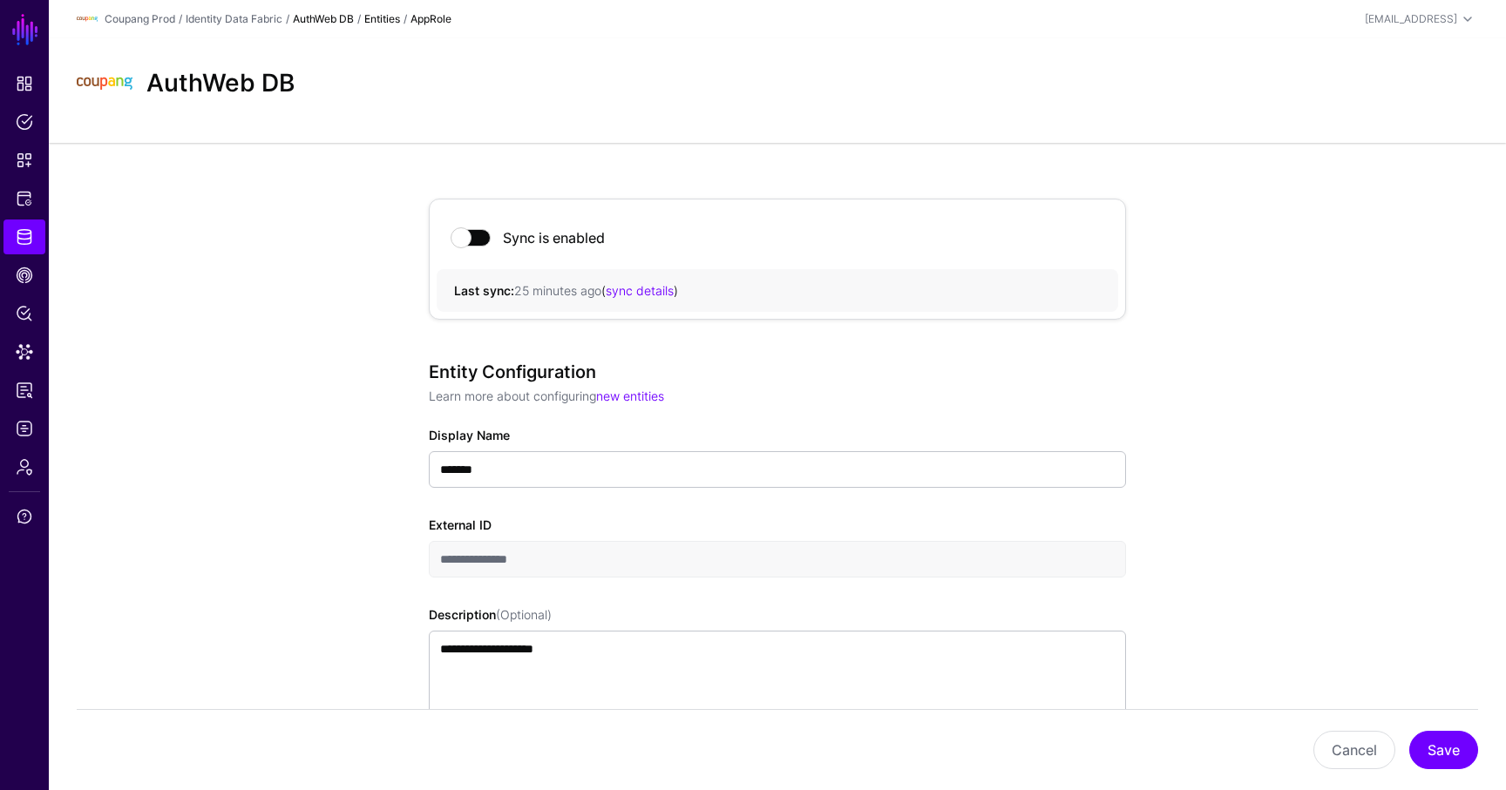
click at [307, 19] on link "AuthWeb DB" at bounding box center [323, 18] width 61 height 13
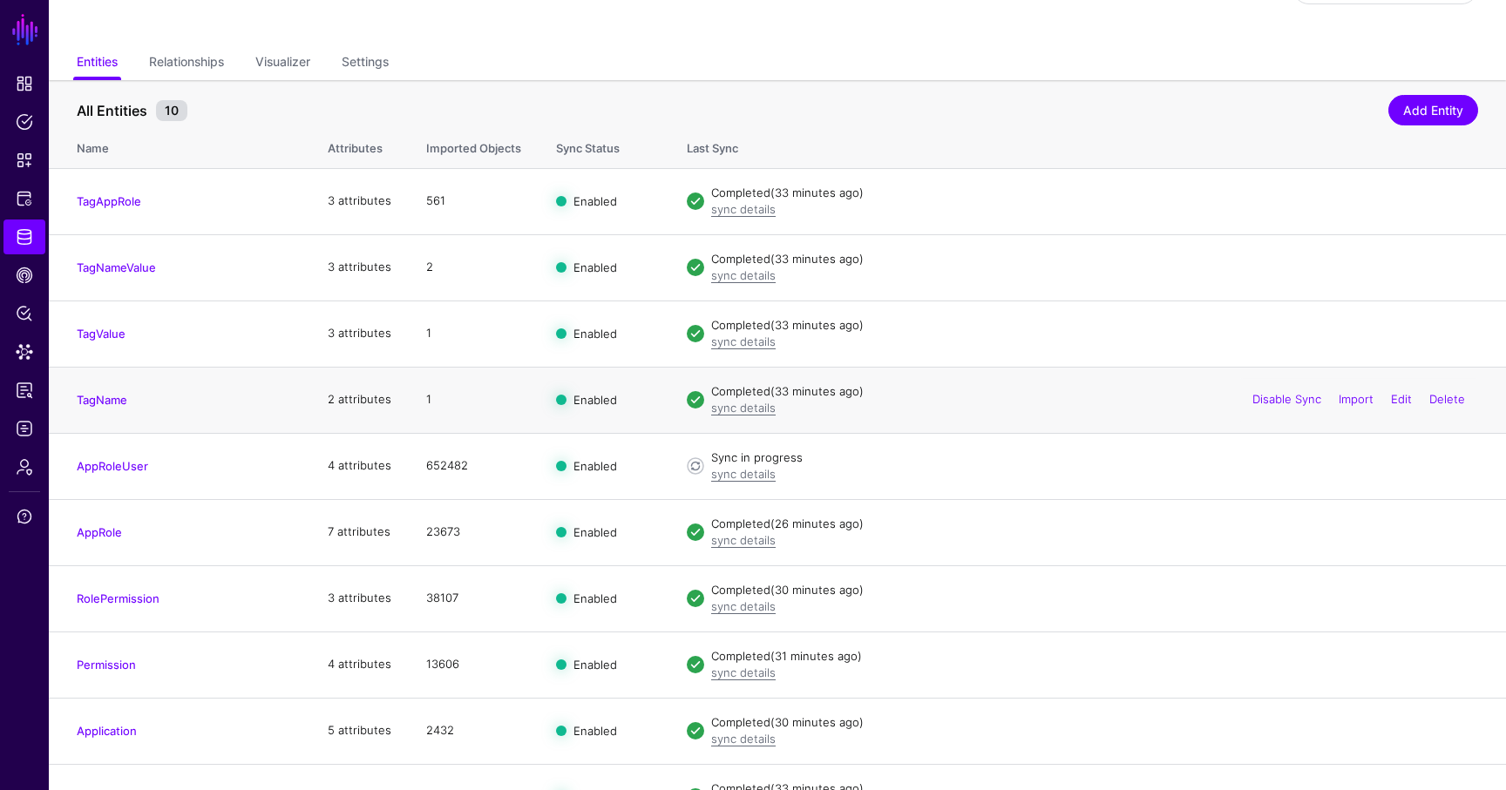
scroll to position [135, 0]
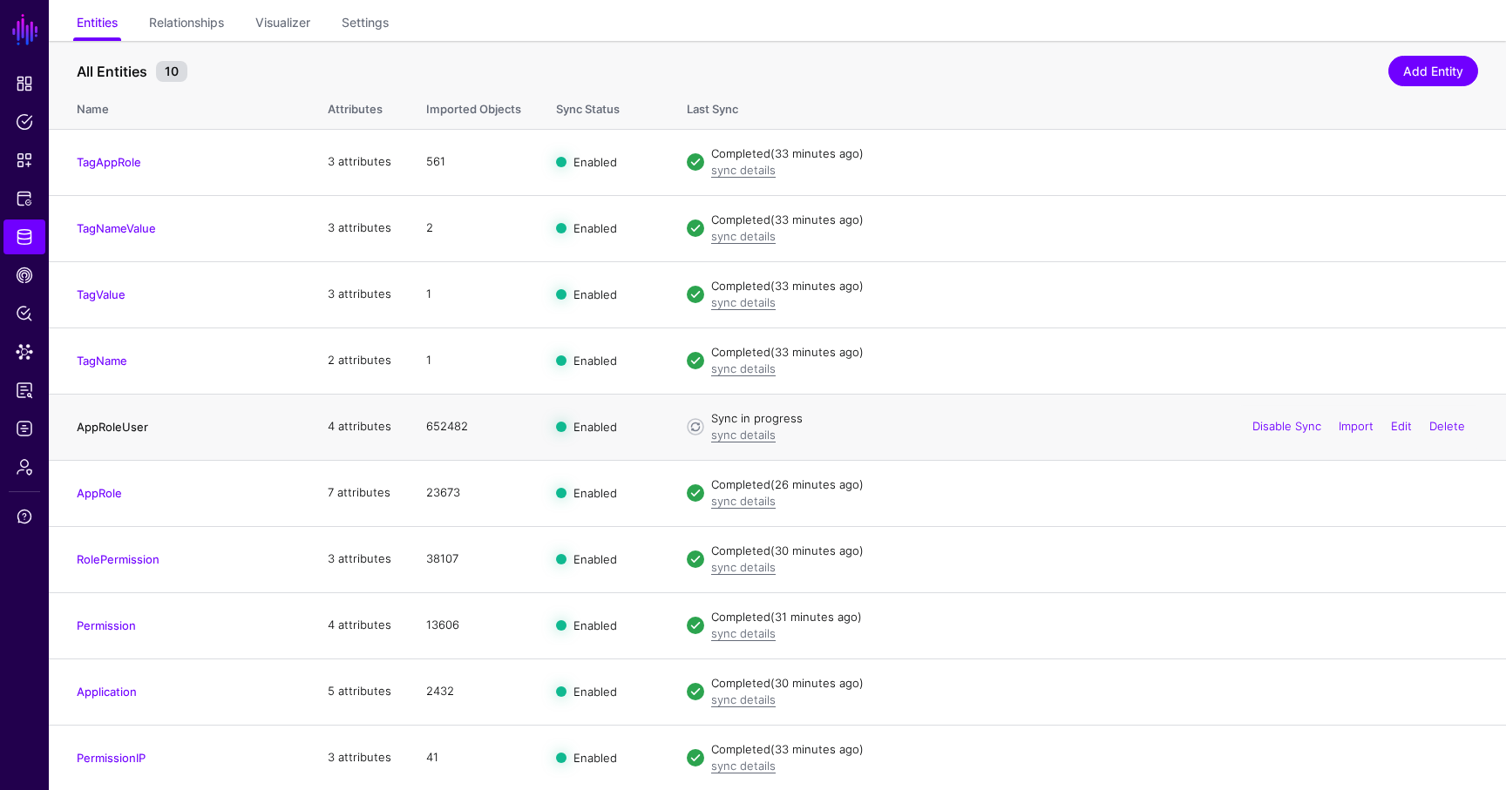
click at [104, 420] on link "AppRoleUser" at bounding box center [112, 427] width 71 height 14
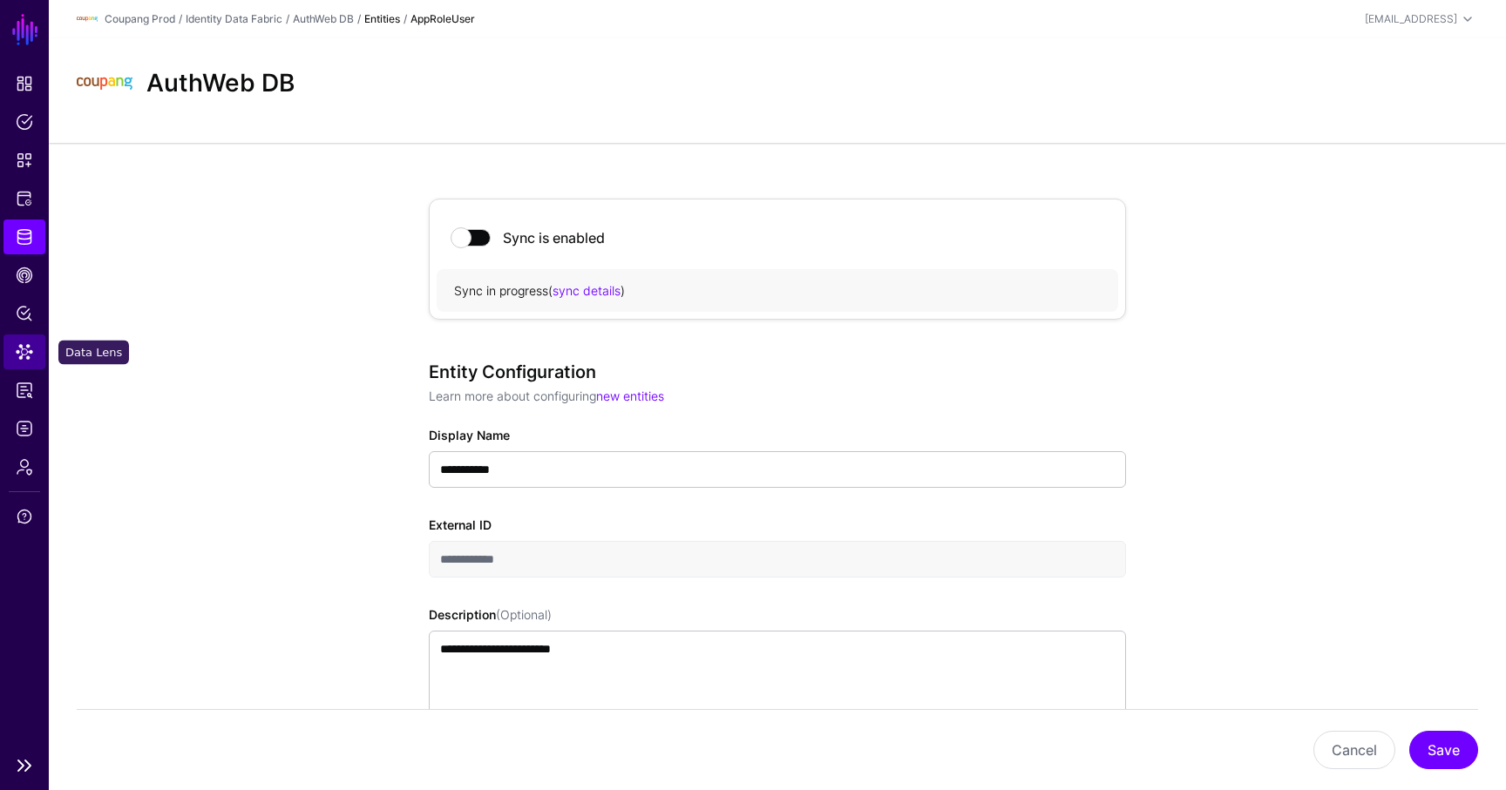
click at [29, 355] on span "Data Lens" at bounding box center [24, 351] width 17 height 17
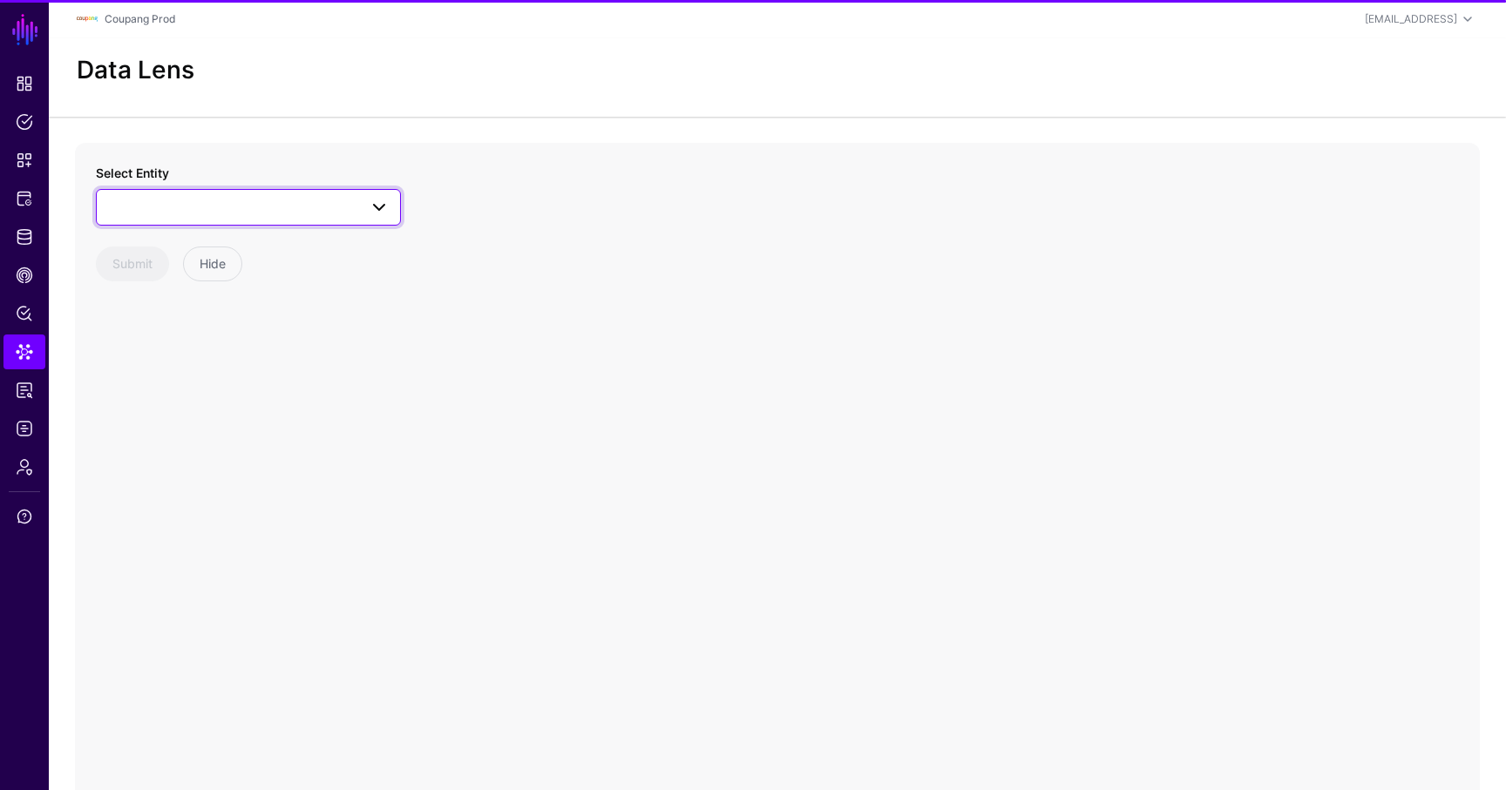
click at [190, 194] on link at bounding box center [248, 207] width 305 height 37
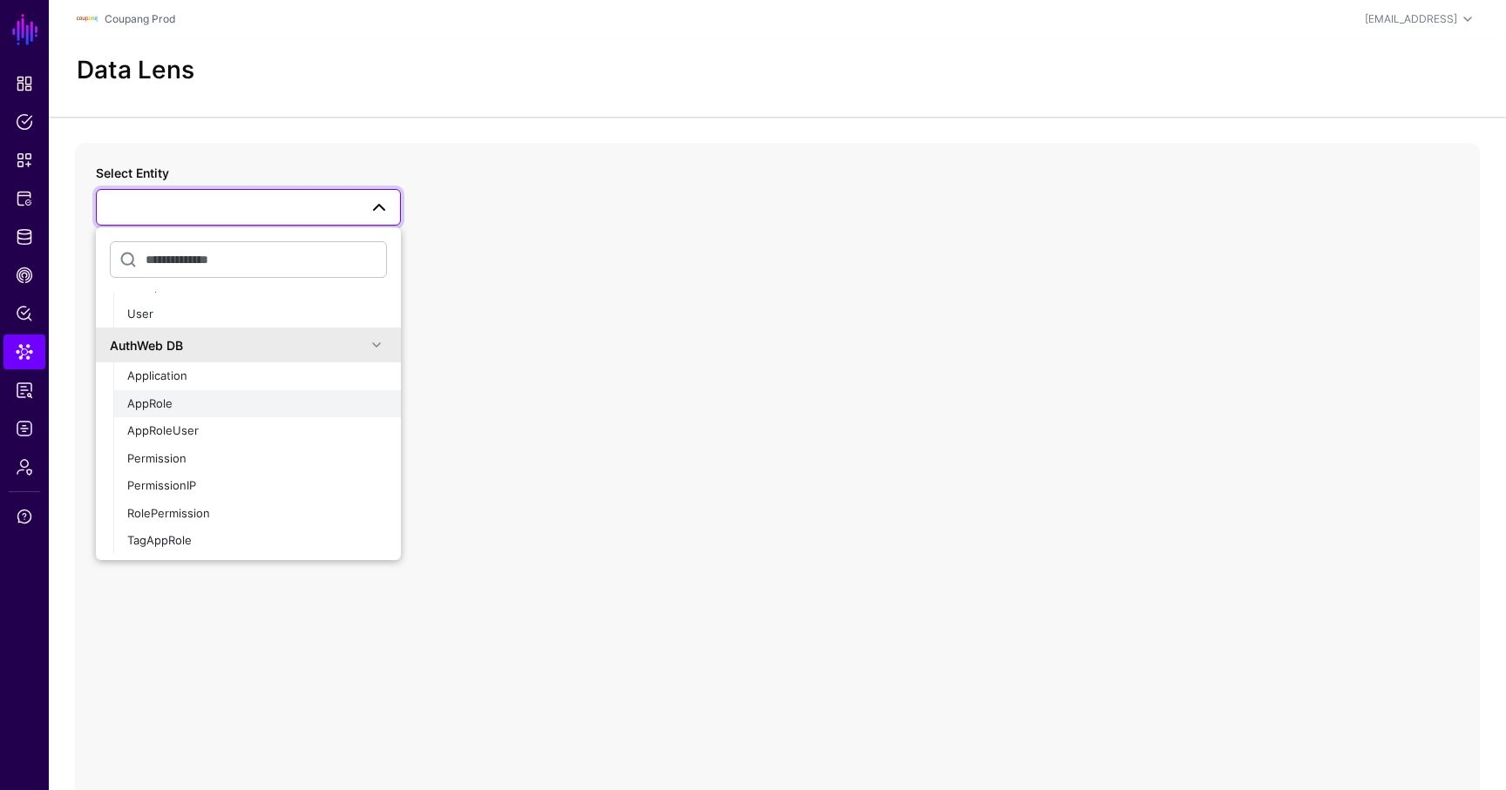
scroll to position [1027, 0]
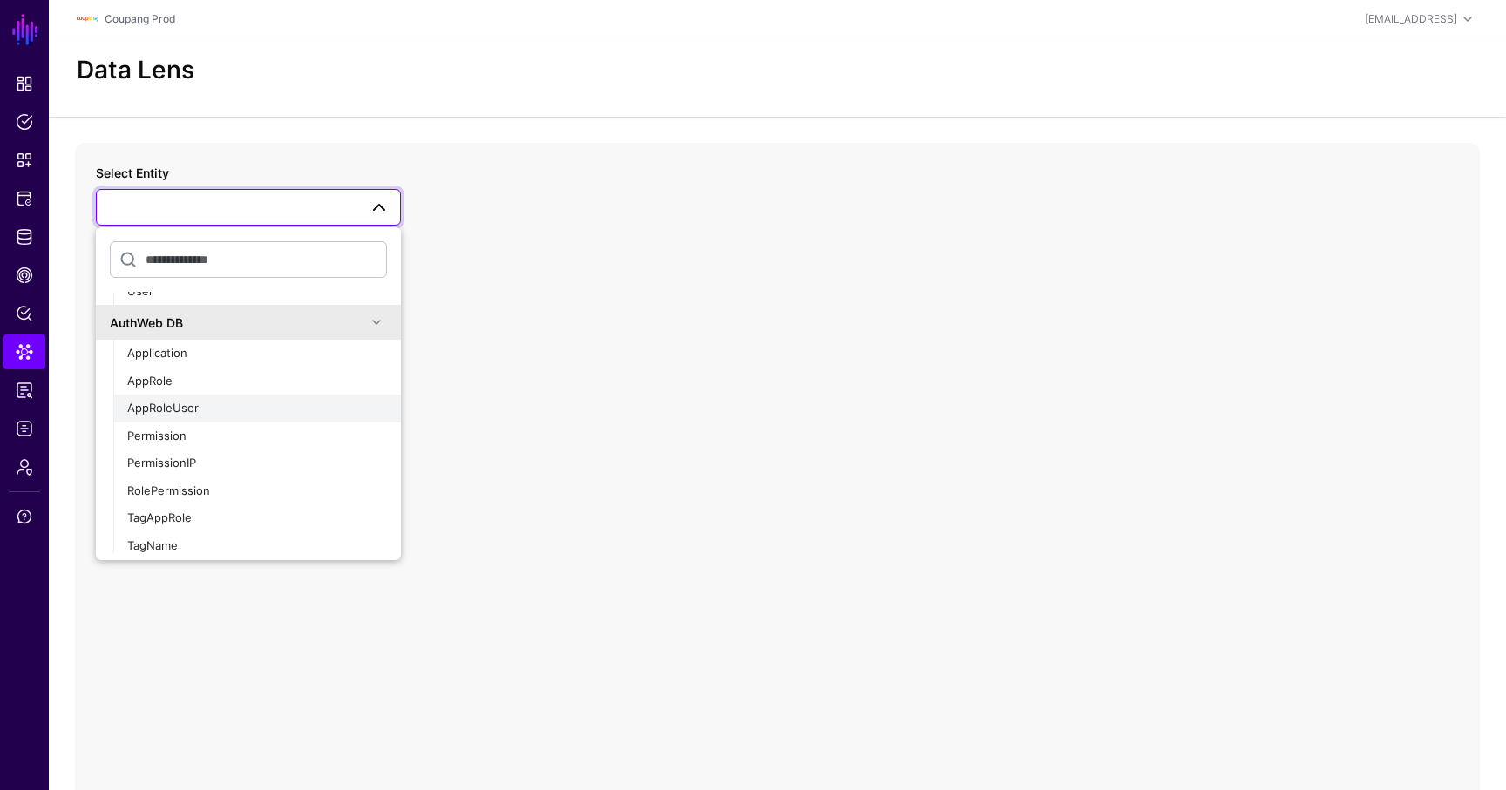
click at [157, 410] on span "AppRoleUser" at bounding box center [162, 408] width 71 height 14
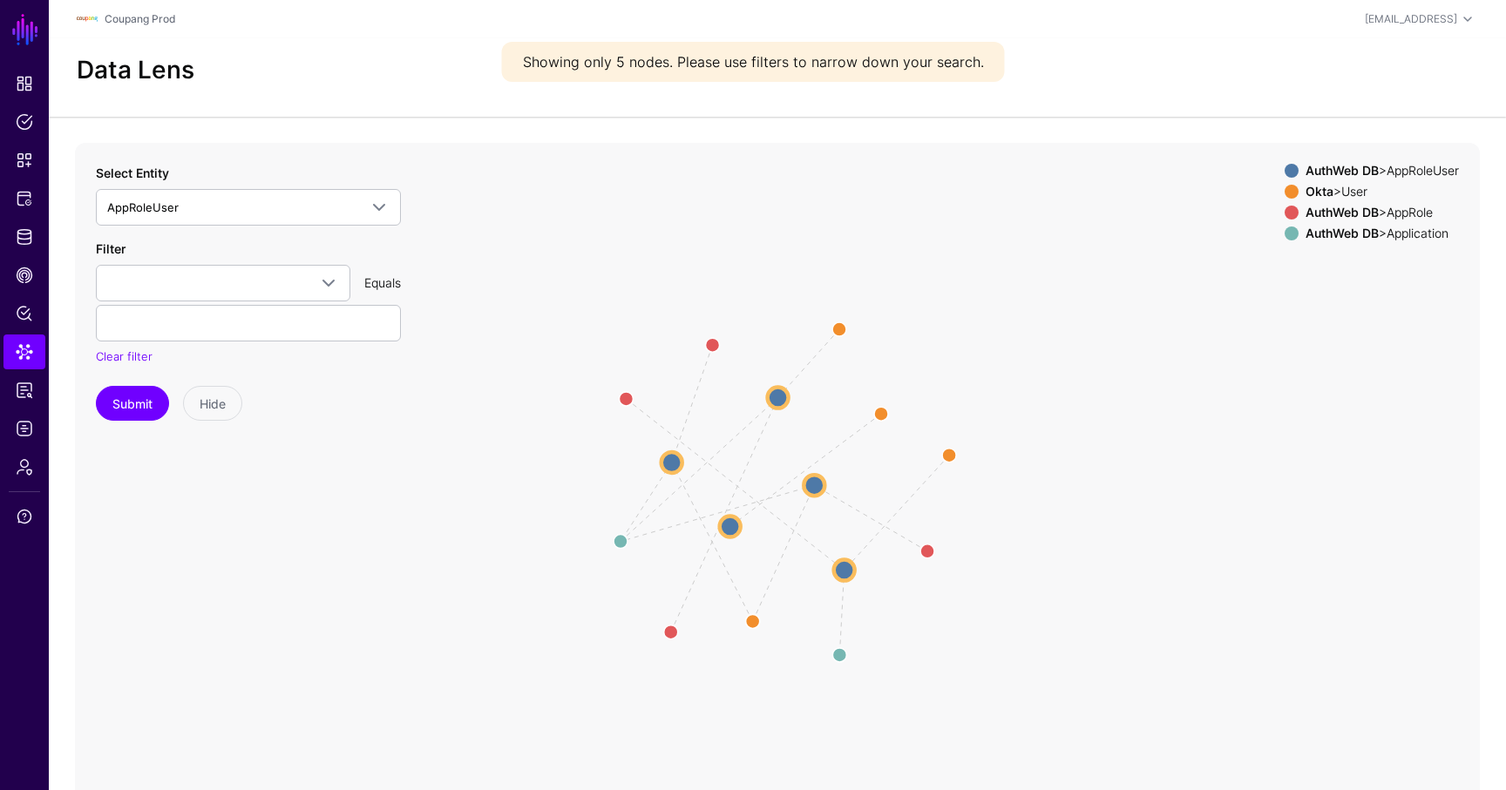
click at [801, 485] on icon "approletouser oktatoauthwebuser AppUserToApp oktatoauthwebuser approletouser ok…" at bounding box center [777, 491] width 1405 height 697
click at [801, 485] on circle at bounding box center [815, 484] width 21 height 21
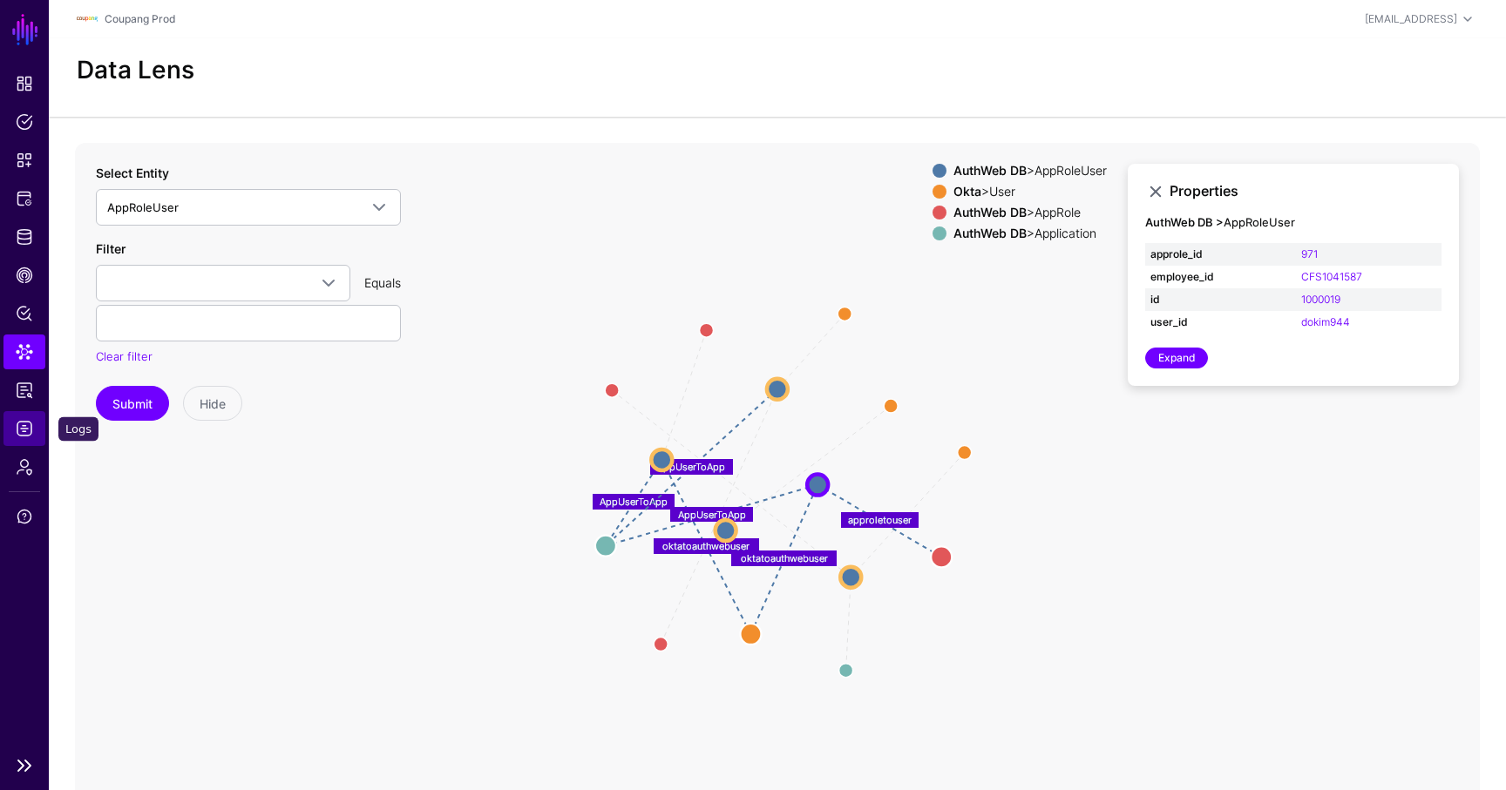
click at [24, 435] on span "Logs" at bounding box center [24, 428] width 17 height 17
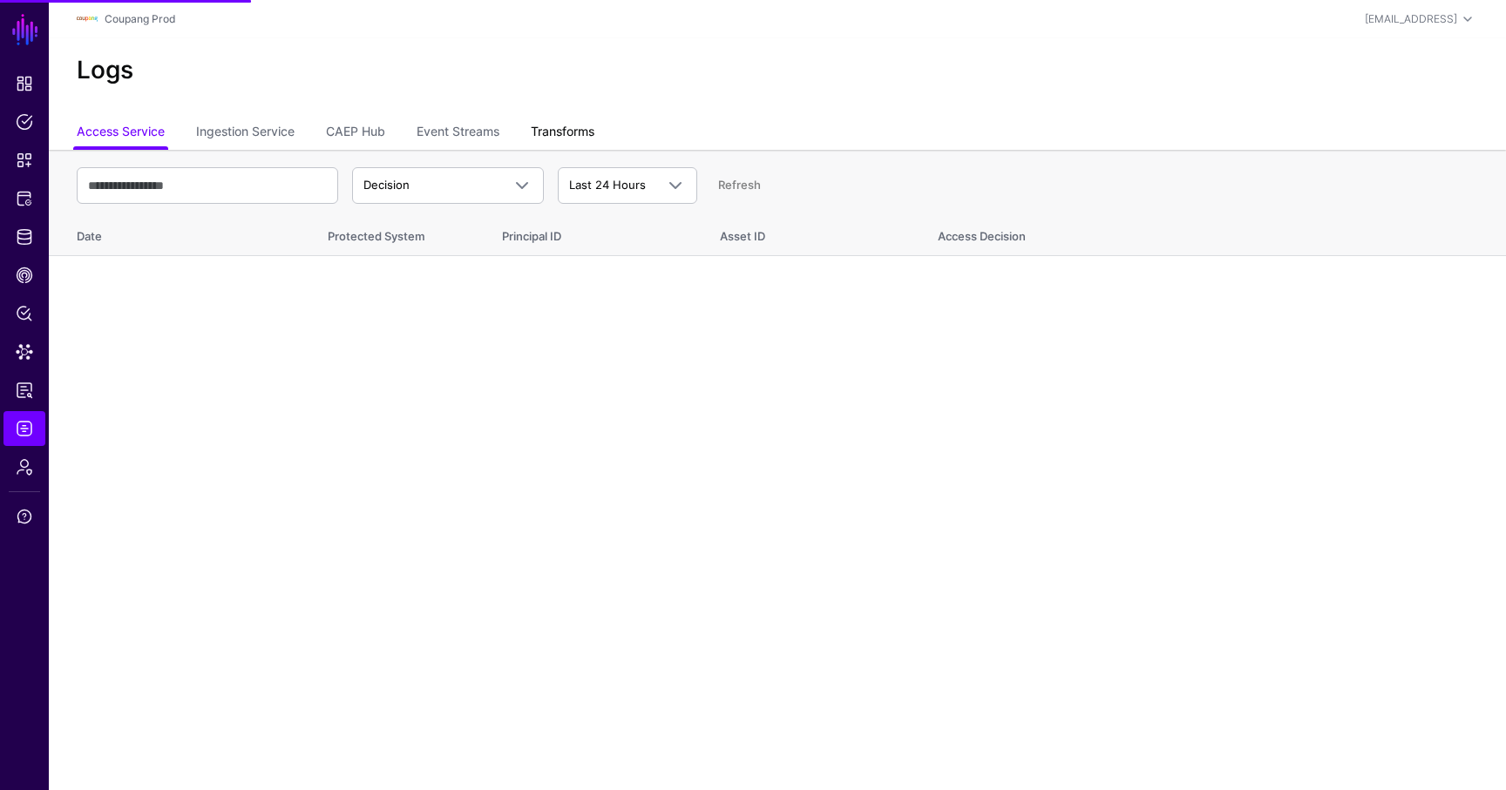
click at [563, 118] on link "Transforms" at bounding box center [563, 133] width 64 height 33
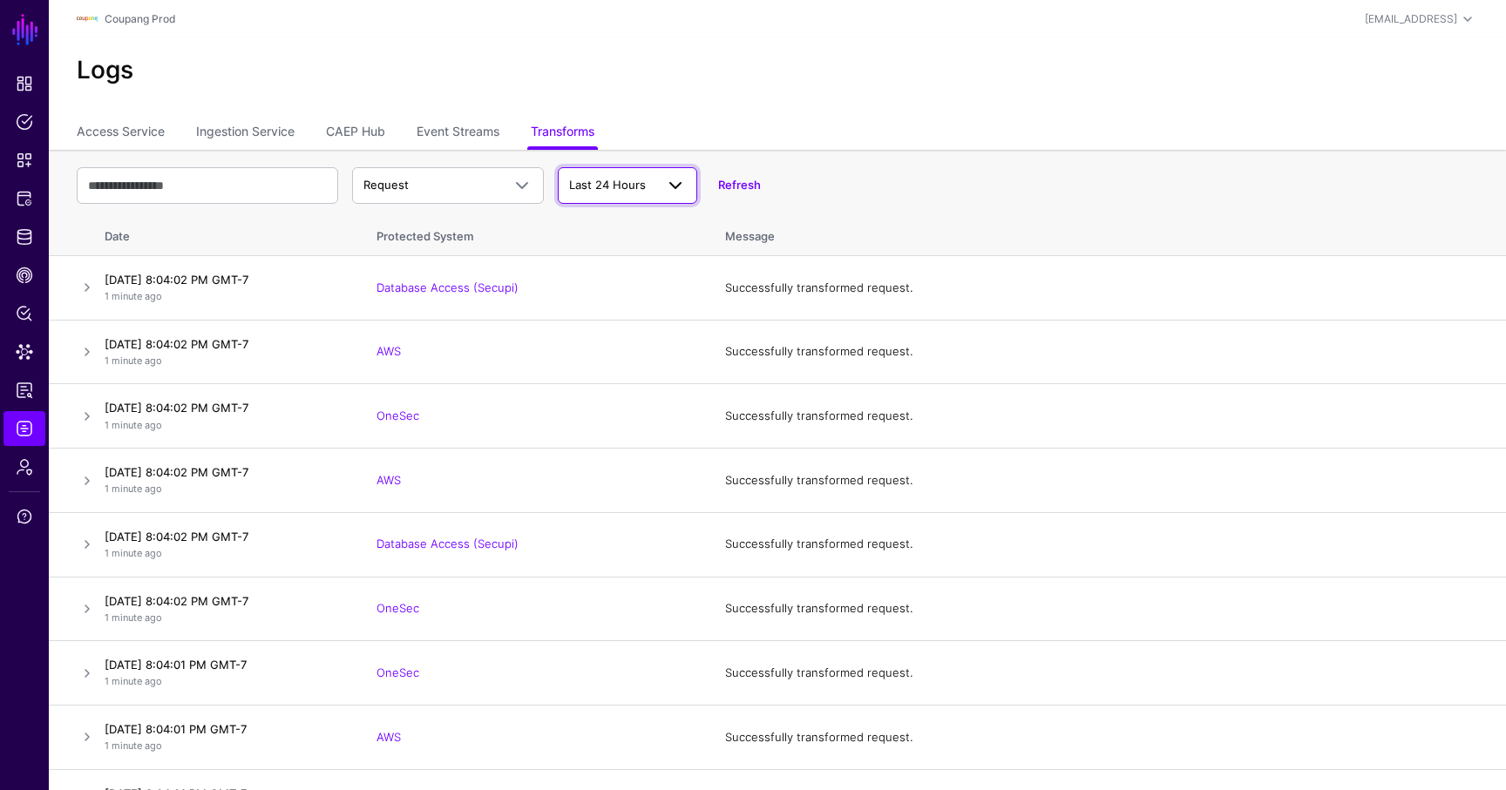
click at [634, 189] on span "Last 24 Hours" at bounding box center [607, 185] width 77 height 14
click at [801, 160] on div "Request Request Response Error Last 24 Hours Last 24 Hours Last 7 Days Last 30 …" at bounding box center [777, 185] width 1401 height 51
click at [82, 293] on link at bounding box center [87, 287] width 21 height 21
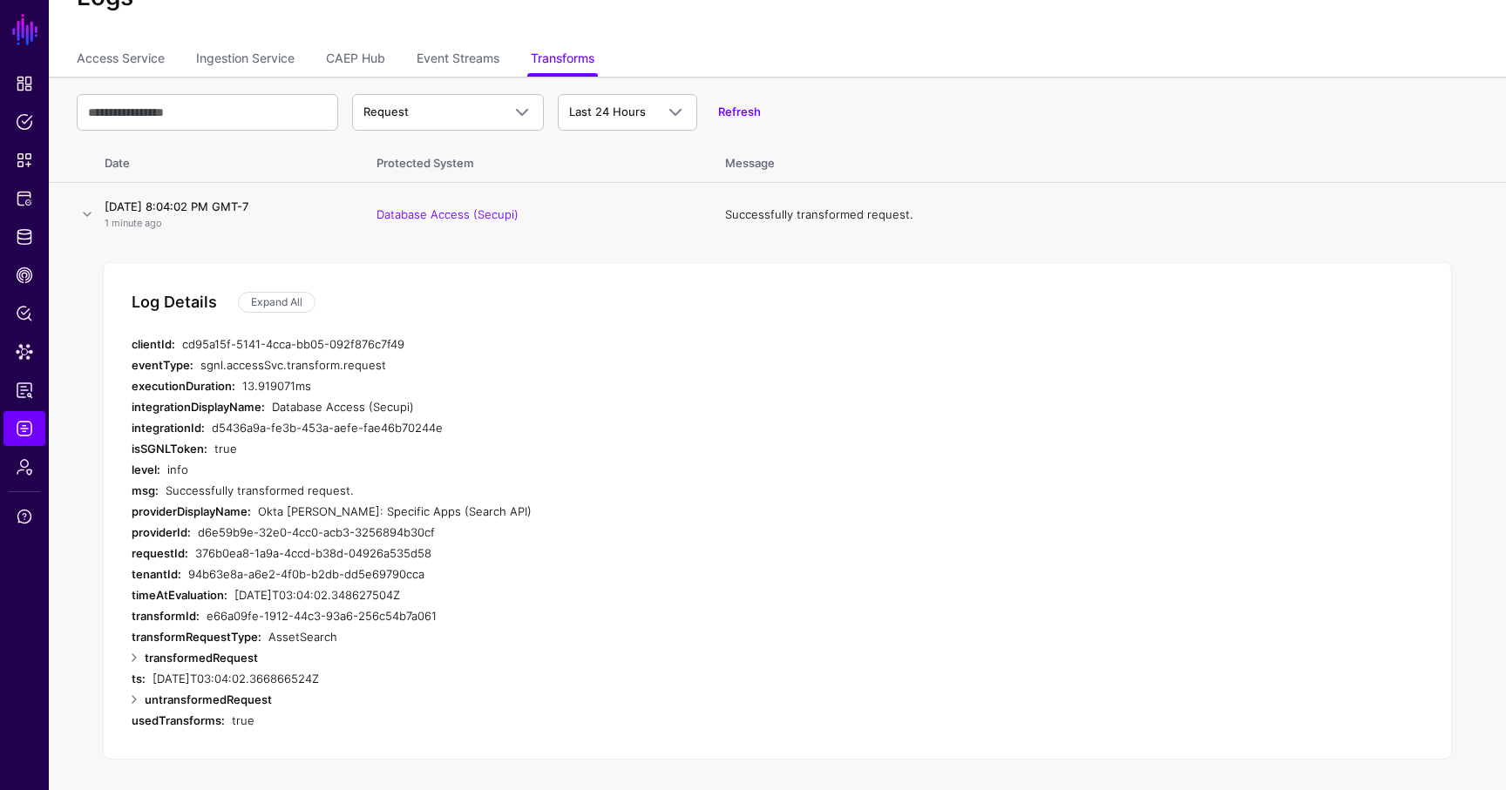
scroll to position [75, 0]
drag, startPoint x: 387, startPoint y: 367, endPoint x: 201, endPoint y: 364, distance: 185.6
click at [201, 364] on div "sgnl.accessSvc.transform.request" at bounding box center [514, 363] width 628 height 21
copy div "sgnl.accessSvc.transform.request"
click at [21, 207] on span "Protected Systems" at bounding box center [24, 198] width 17 height 17
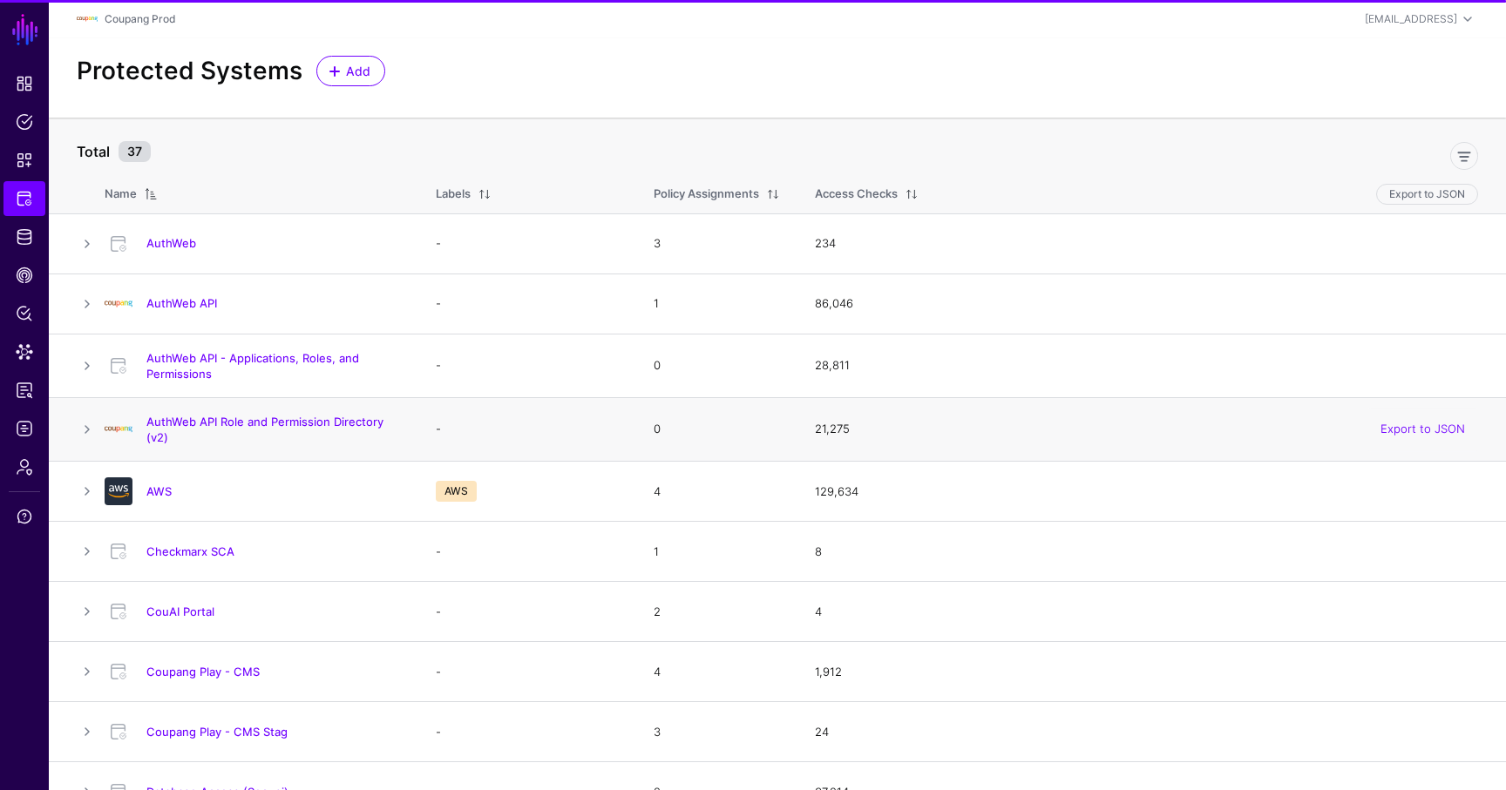
click at [197, 430] on h4 "AuthWeb API Role and Permission Directory (v2)" at bounding box center [273, 429] width 254 height 31
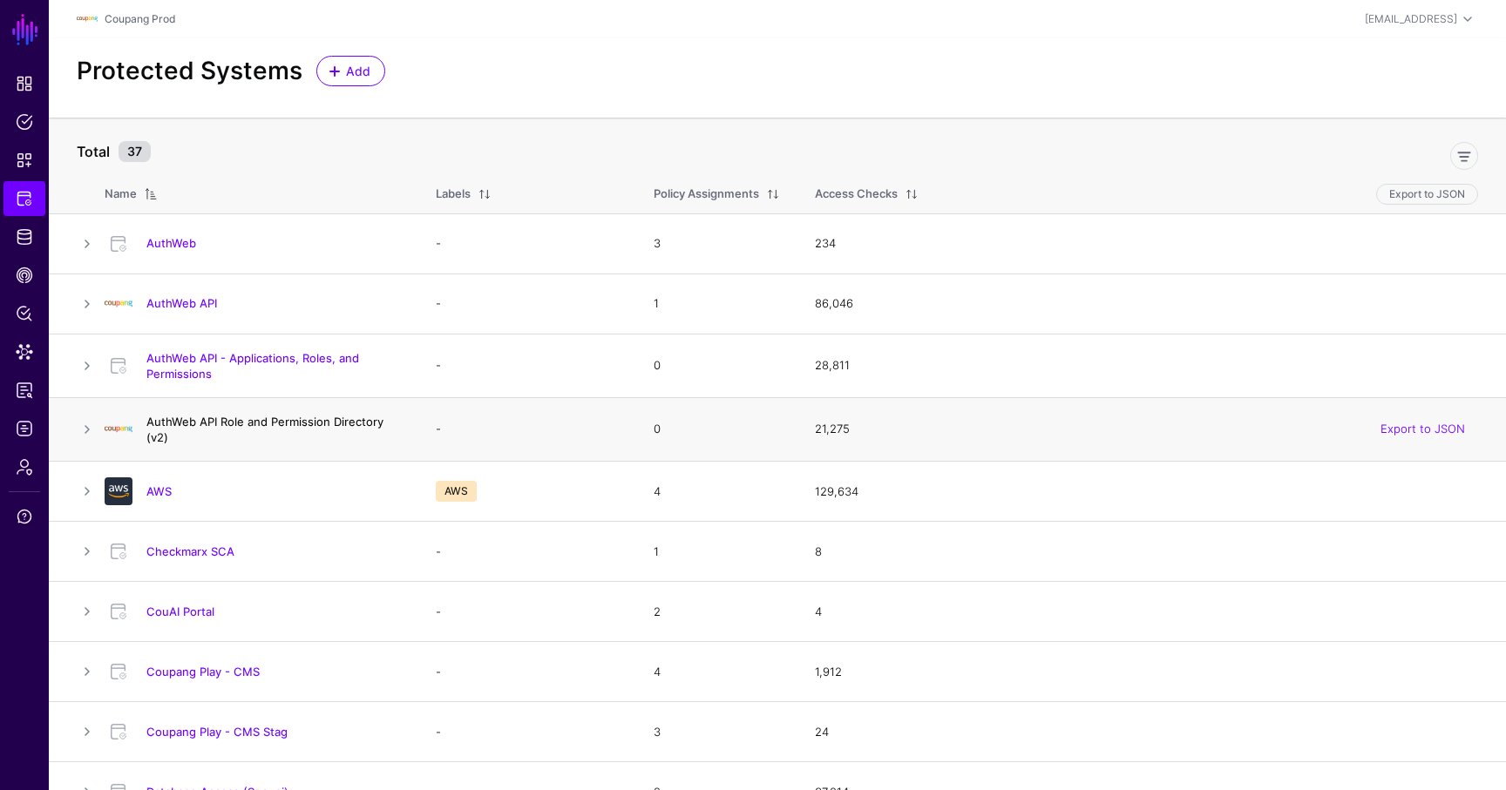
click at [209, 428] on link "AuthWeb API Role and Permission Directory (v2)" at bounding box center [264, 430] width 237 height 30
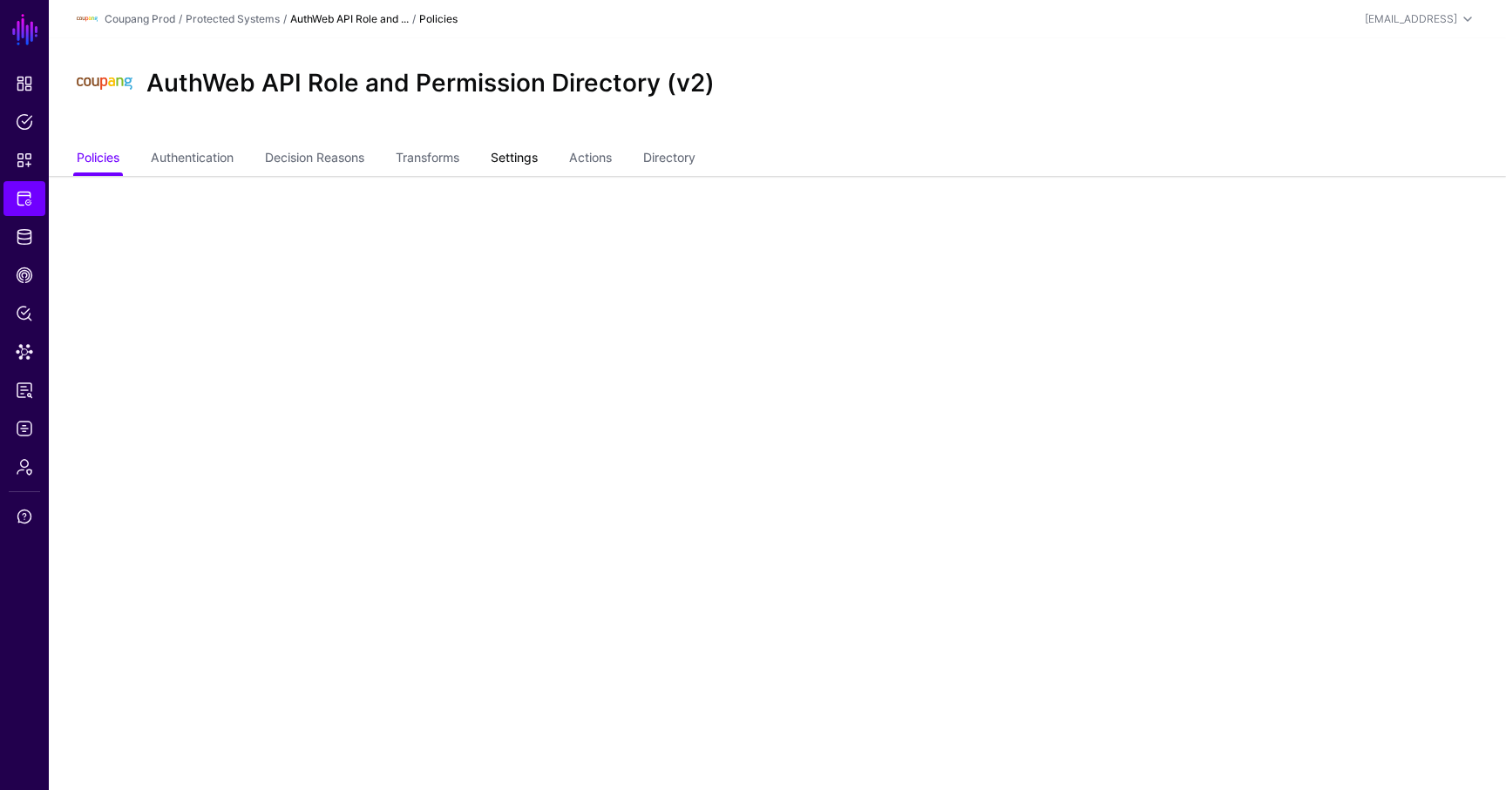
click at [523, 152] on link "Settings" at bounding box center [514, 159] width 47 height 33
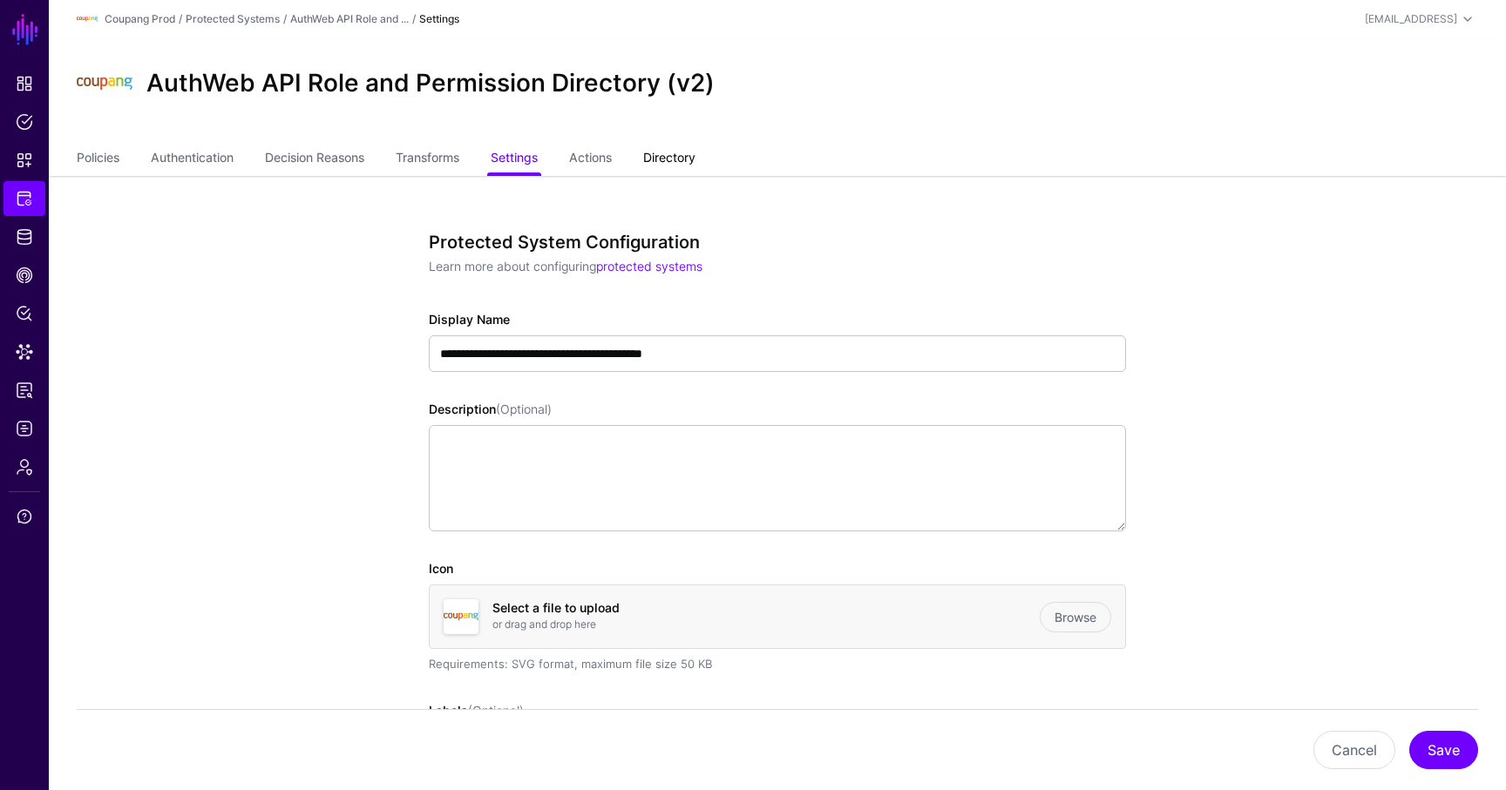
click at [694, 166] on link "Directory" at bounding box center [669, 159] width 52 height 33
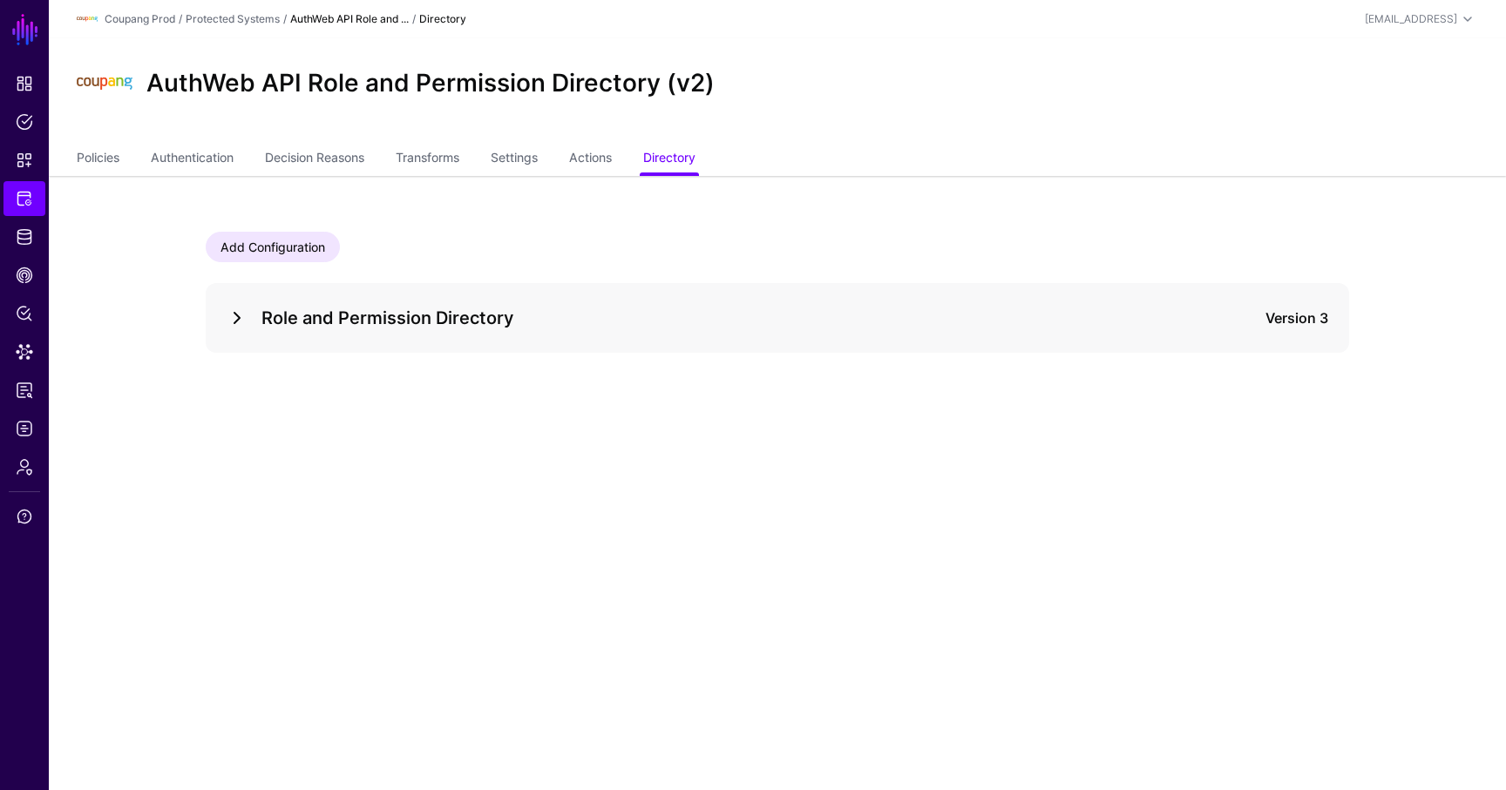
click at [239, 315] on link at bounding box center [237, 318] width 21 height 21
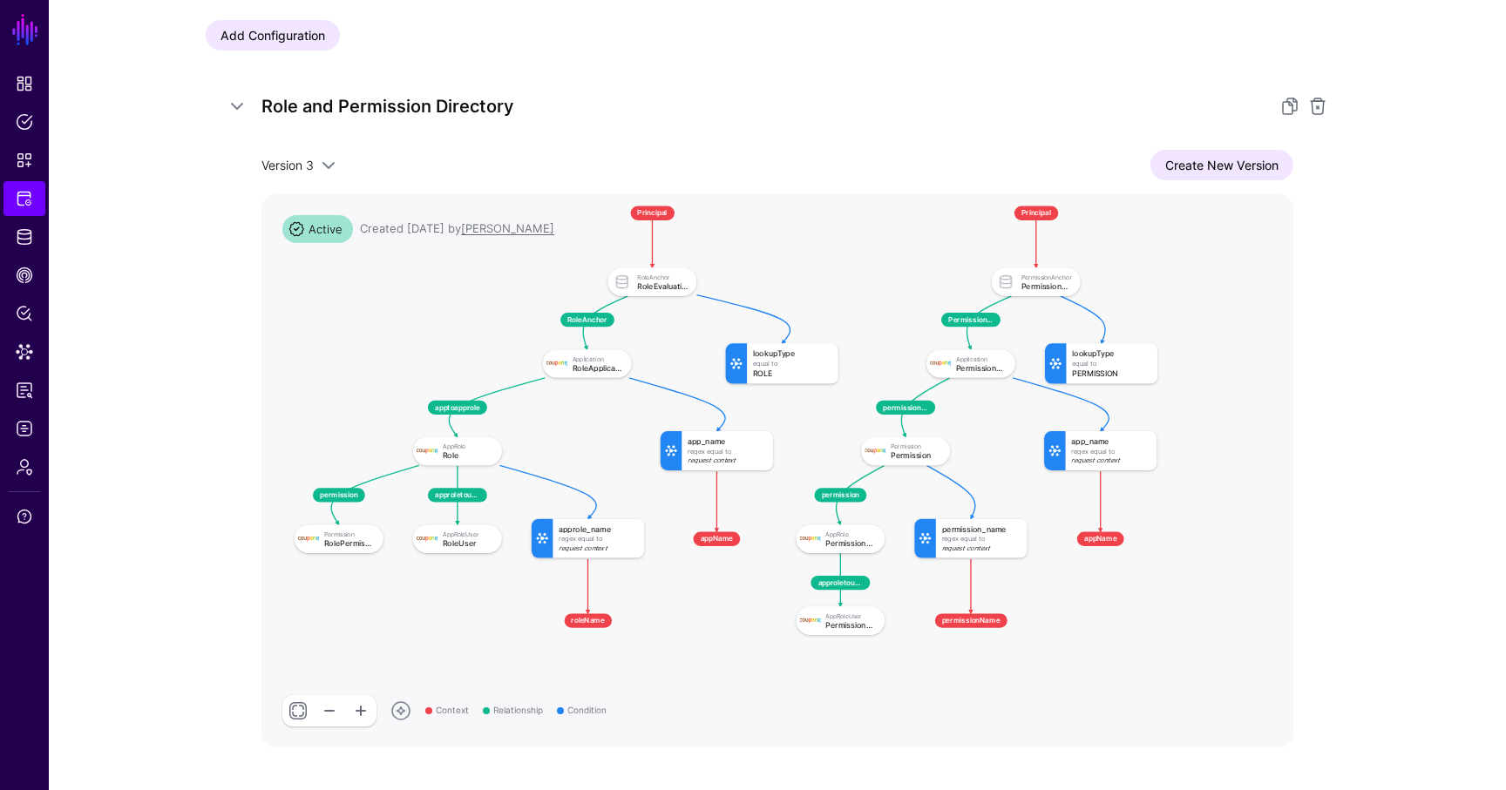
scroll to position [281, 0]
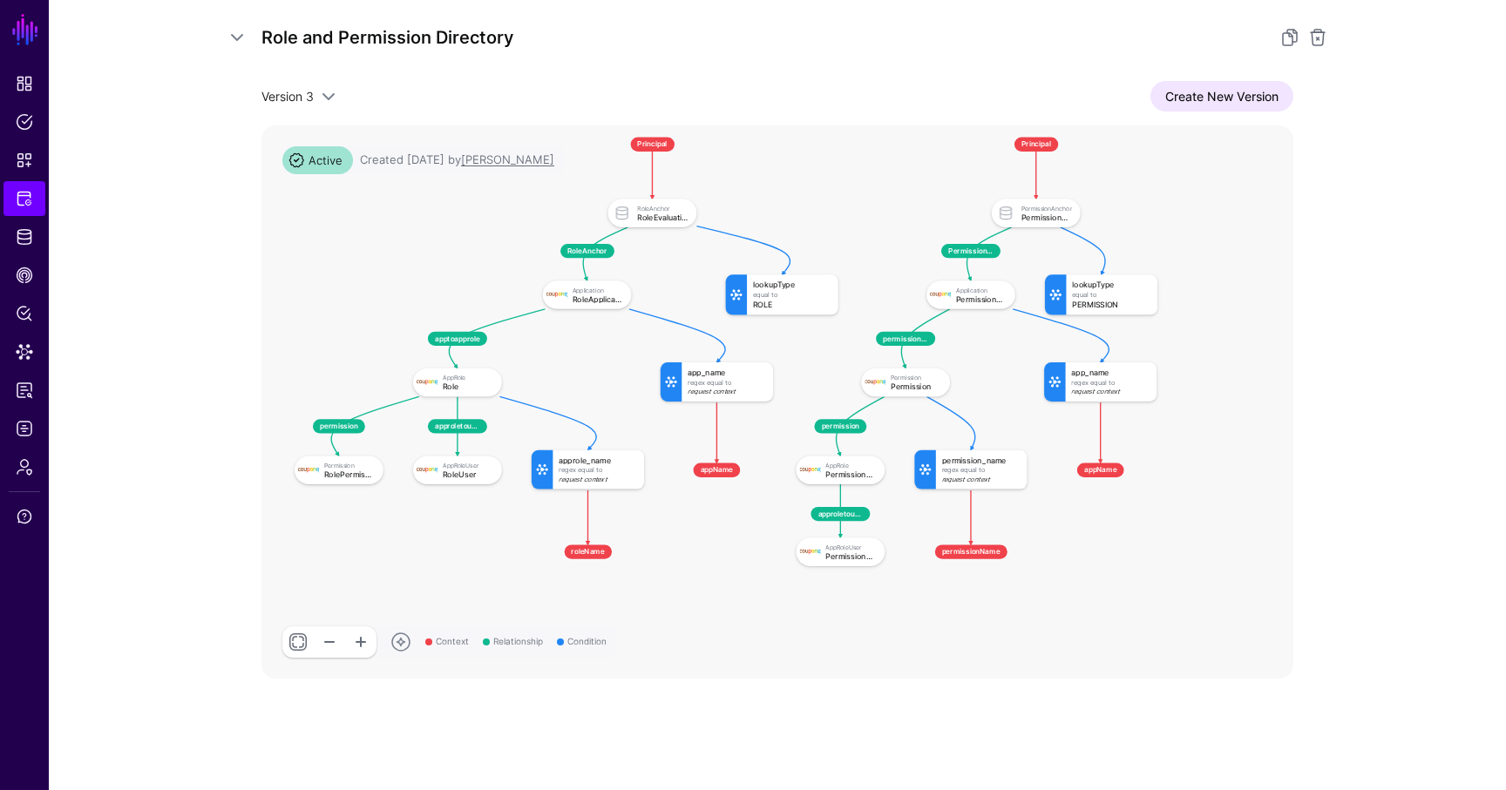
click at [113, 321] on app-integrations-item-directory "Add Configuration Role and Permission Directory Version 3 Version 3 Version 2 V…" at bounding box center [777, 342] width 1457 height 895
click at [18, 72] on link "Dashboard" at bounding box center [24, 83] width 42 height 35
